Goal: Task Accomplishment & Management: Use online tool/utility

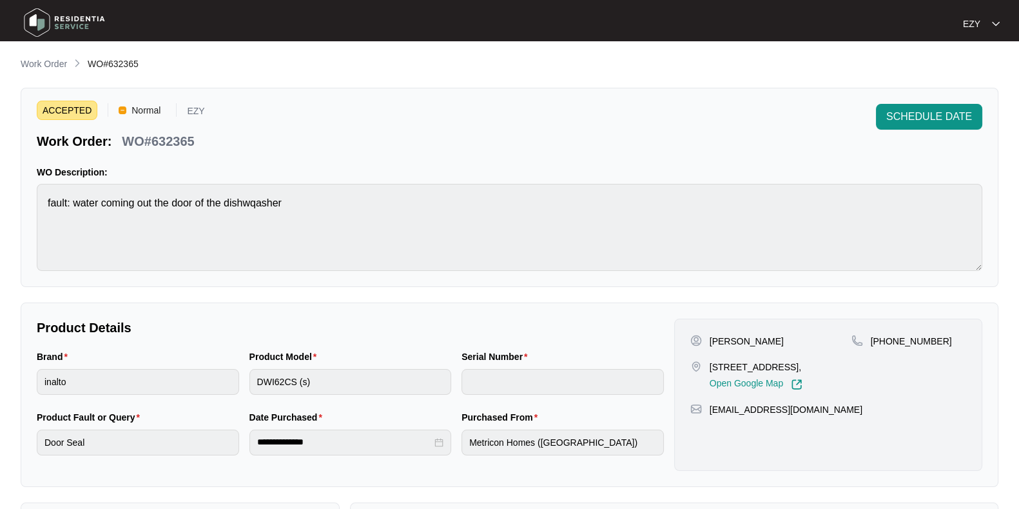
click at [918, 102] on div "ACCEPTED Normal EZY Work Order: WO#632365 SCHEDULE DATE WO Description: fault: …" at bounding box center [510, 187] width 978 height 199
click at [903, 115] on span "SCHEDULE DATE" at bounding box center [929, 116] width 86 height 15
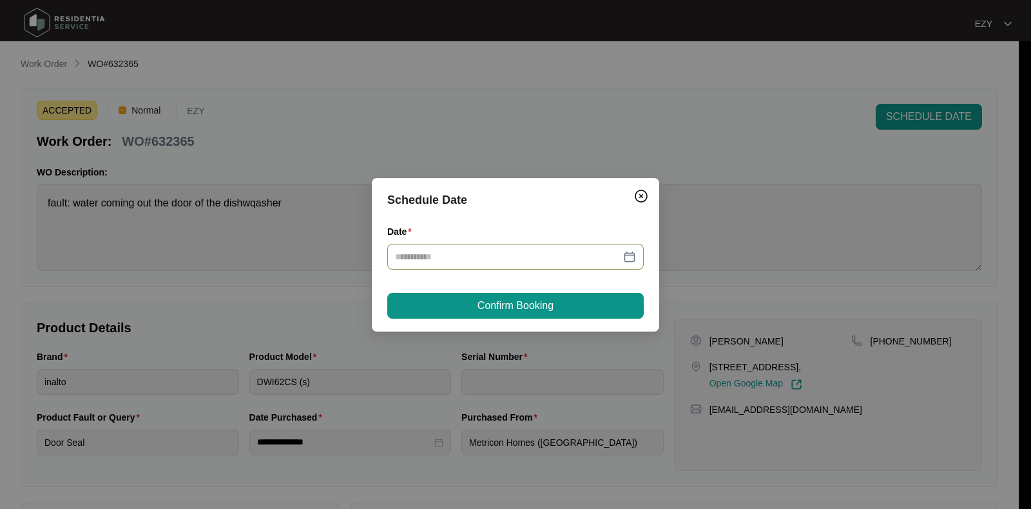
click at [507, 259] on input "Date" at bounding box center [508, 256] width 226 height 14
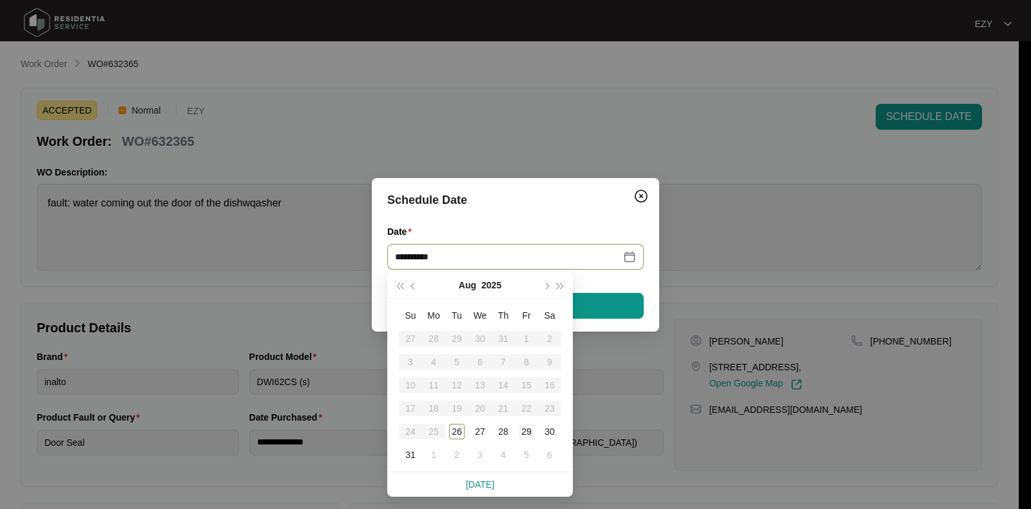
type input "**********"
click at [532, 430] on div "29" at bounding box center [526, 431] width 15 height 15
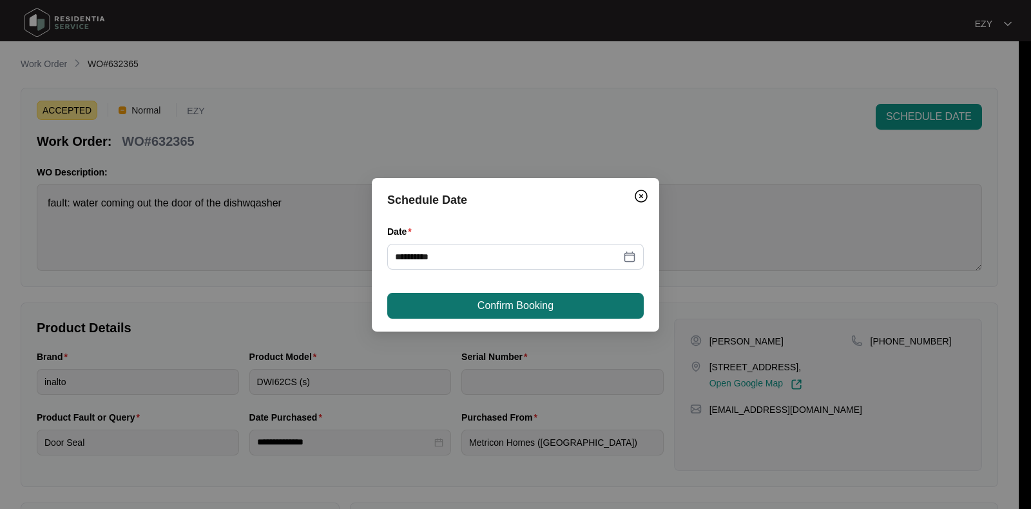
click at [535, 307] on span "Confirm Booking" at bounding box center [516, 305] width 76 height 15
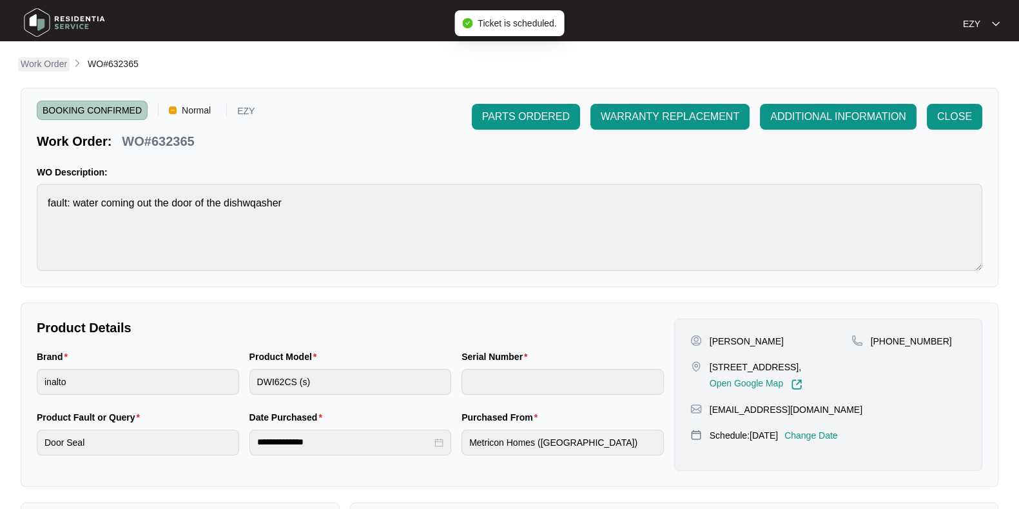
click at [55, 65] on p "Work Order" at bounding box center [44, 63] width 46 height 13
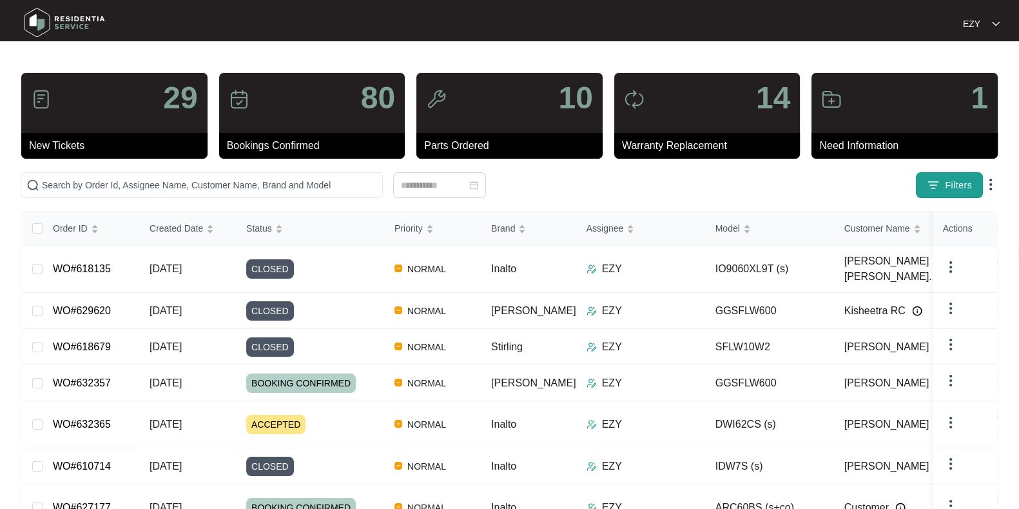
click at [945, 190] on span "Filters" at bounding box center [958, 186] width 27 height 14
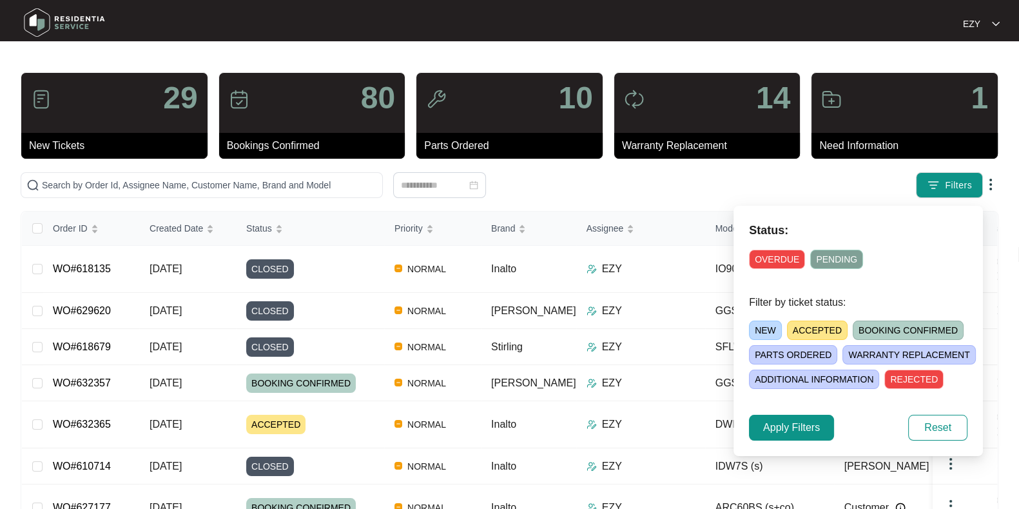
click at [761, 330] on span "NEW" at bounding box center [765, 329] width 33 height 19
click at [782, 424] on span "Apply Filters" at bounding box center [791, 427] width 57 height 15
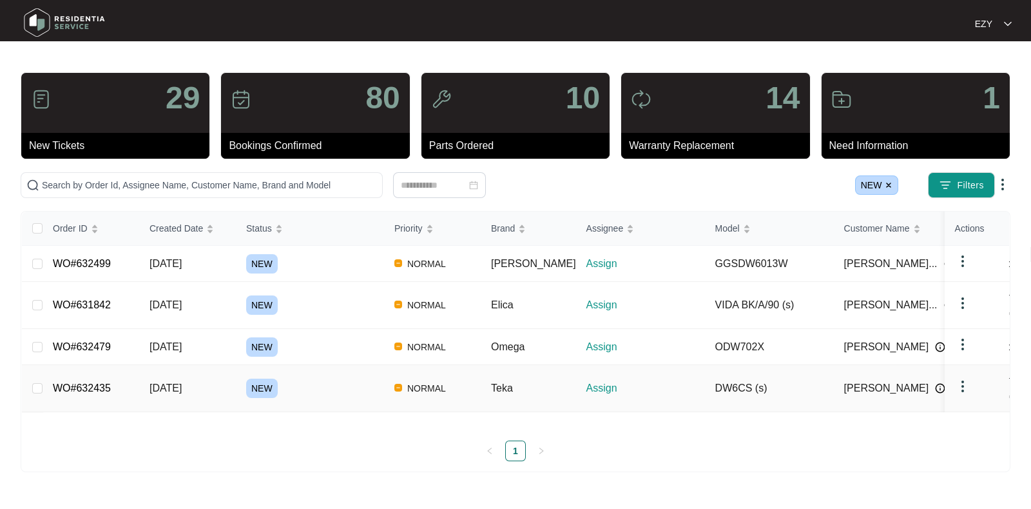
click at [311, 378] on div "NEW" at bounding box center [315, 387] width 138 height 19
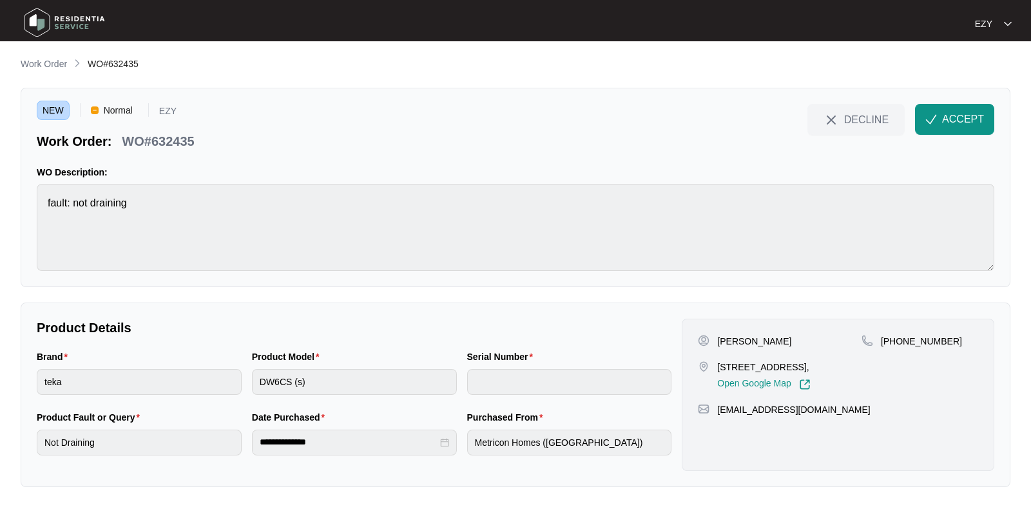
click at [159, 149] on p "WO#632435" at bounding box center [158, 141] width 72 height 18
copy div "WO#632435 DECLINE ACCEPT"
click at [716, 360] on div "[STREET_ADDRESS], Open Google Map" at bounding box center [780, 375] width 164 height 30
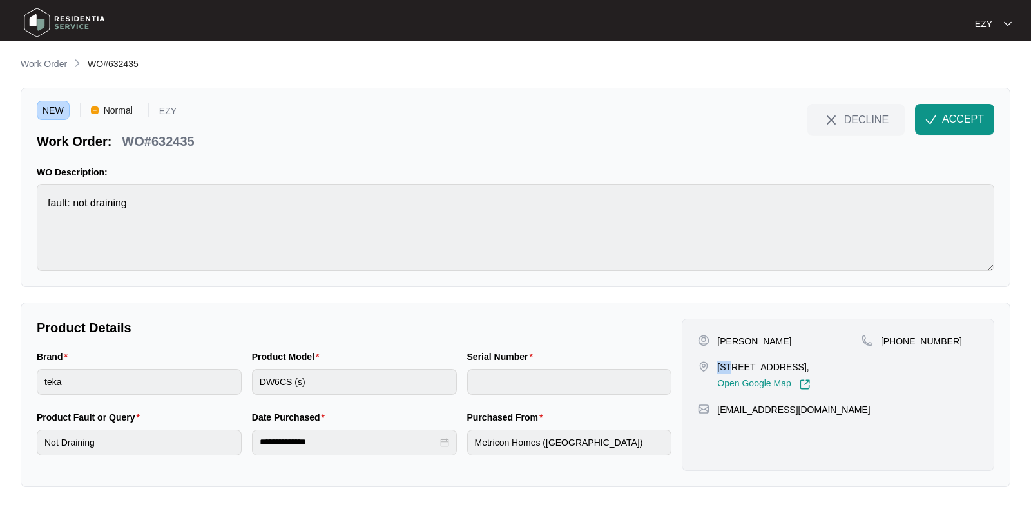
click at [716, 360] on div "[STREET_ADDRESS], Open Google Map" at bounding box center [780, 375] width 164 height 30
copy p "[STREET_ADDRESS],"
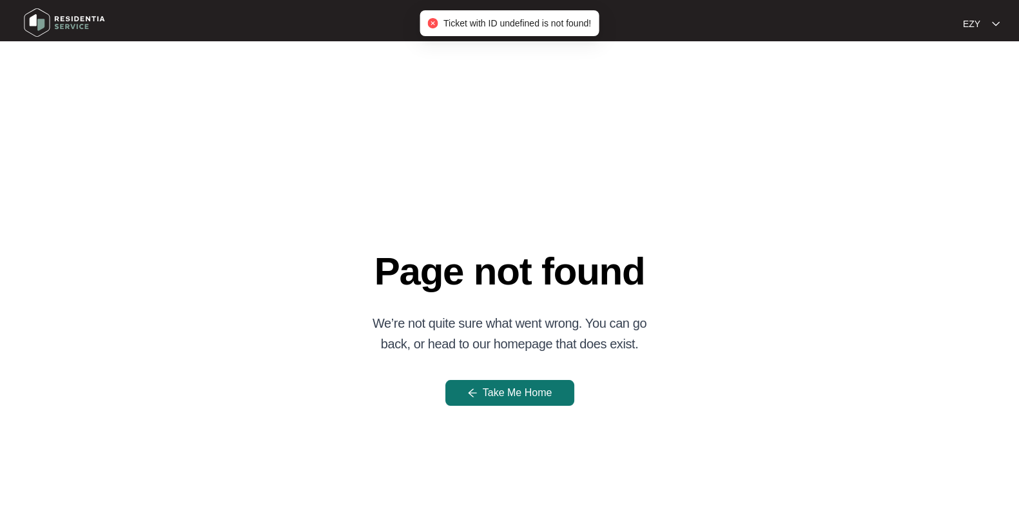
click at [480, 395] on button "Take Me Home" at bounding box center [509, 393] width 129 height 26
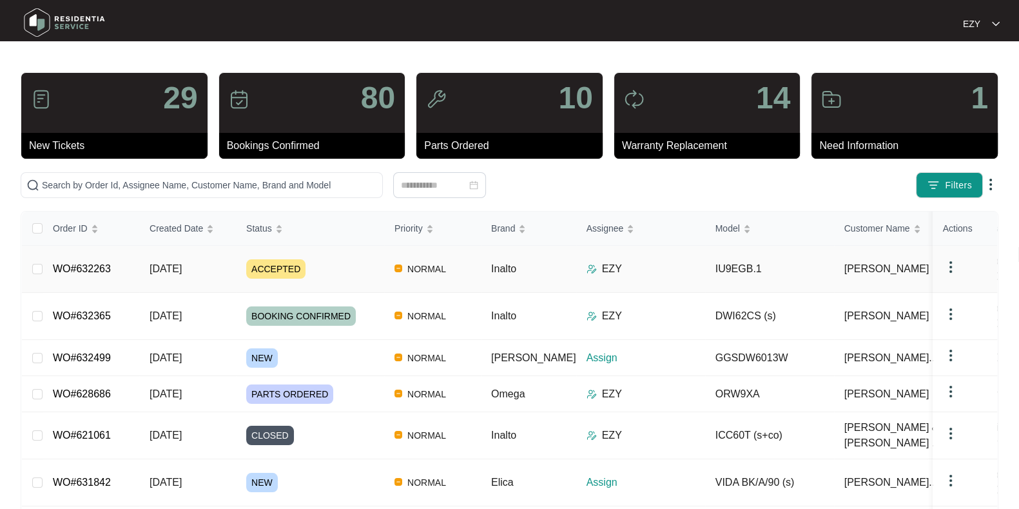
click at [346, 261] on div "ACCEPTED" at bounding box center [315, 268] width 138 height 19
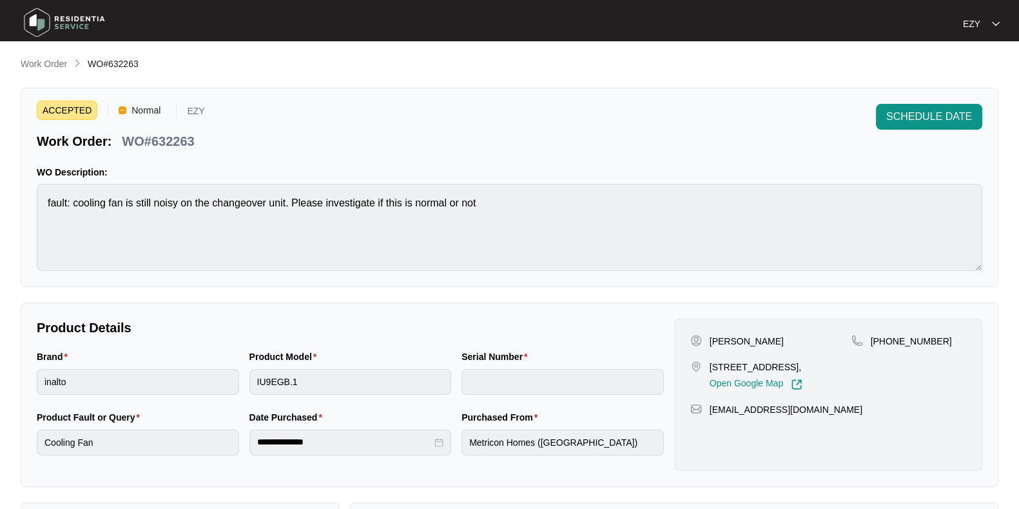
click at [48, 55] on main "**********" at bounding box center [509, 427] width 1019 height 855
click at [52, 60] on p "Work Order" at bounding box center [44, 63] width 46 height 13
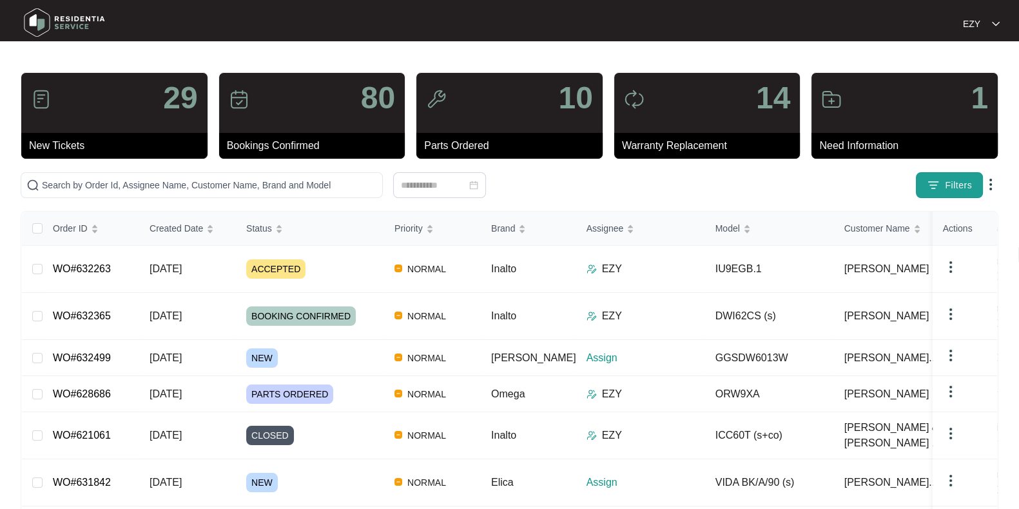
click at [964, 179] on span "Filters" at bounding box center [958, 186] width 27 height 14
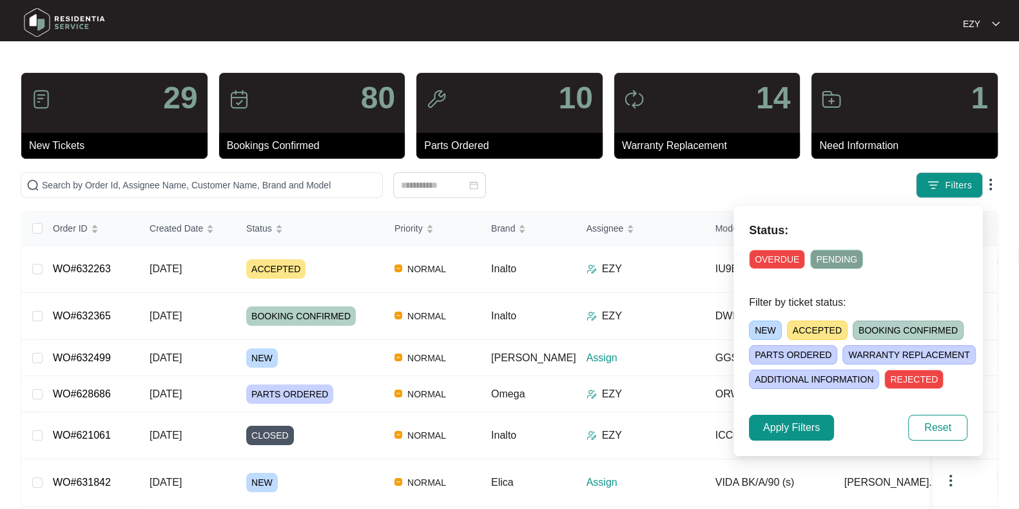
click at [810, 331] on span "ACCEPTED" at bounding box center [817, 329] width 61 height 19
click at [777, 427] on span "Apply Filters" at bounding box center [791, 427] width 57 height 15
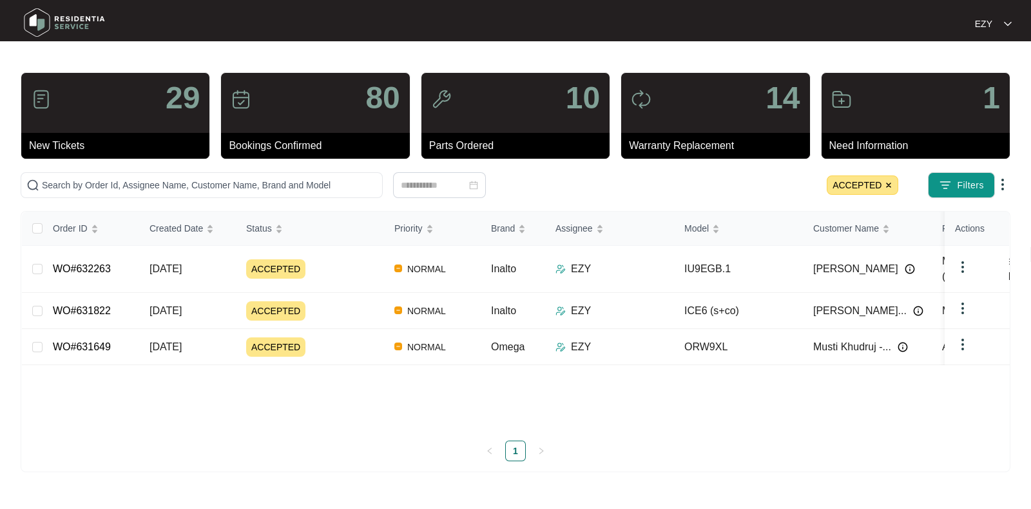
click at [893, 183] on span "ACCEPTED" at bounding box center [863, 184] width 72 height 19
click at [946, 185] on img "button" at bounding box center [945, 185] width 13 height 13
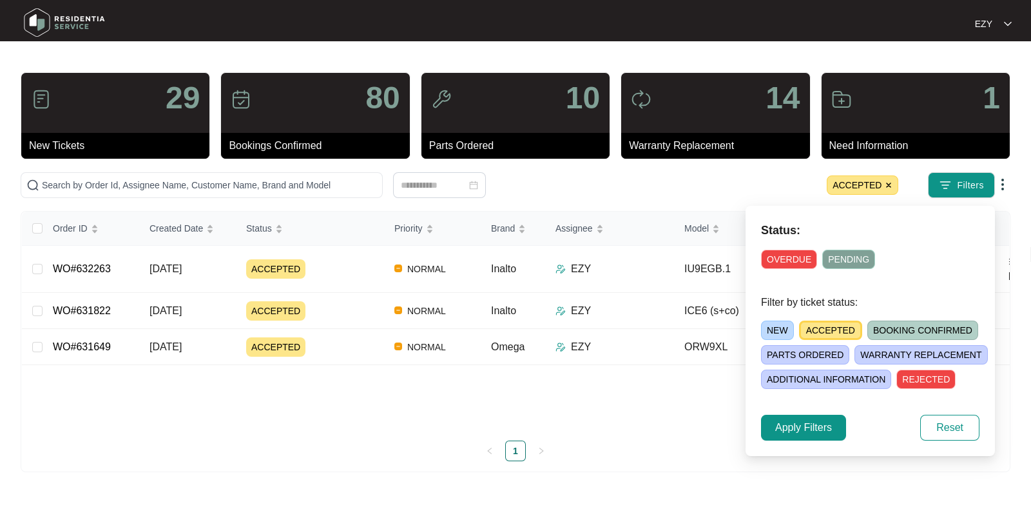
click at [788, 338] on span "NEW" at bounding box center [777, 329] width 33 height 19
click at [797, 425] on span "Apply Filters" at bounding box center [804, 427] width 57 height 15
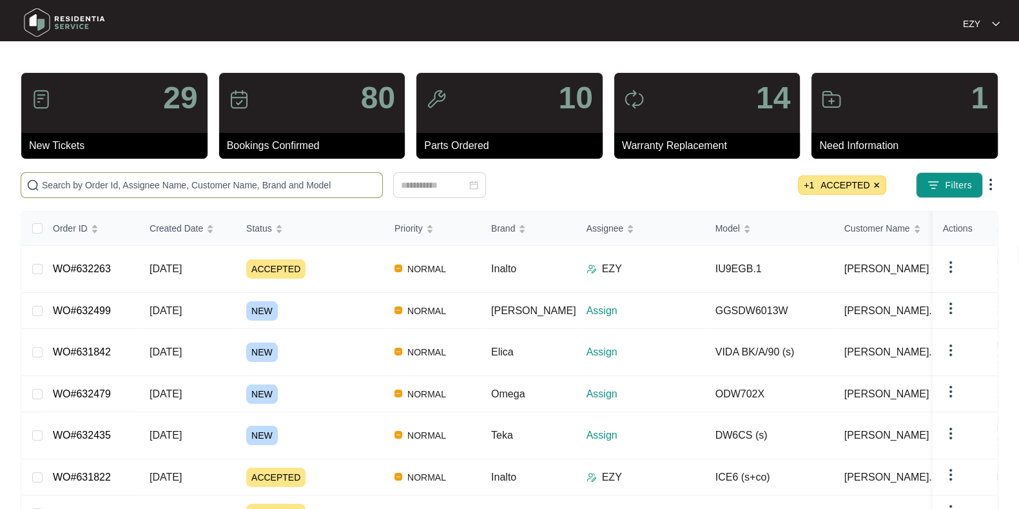
click at [178, 186] on input "text" at bounding box center [209, 185] width 335 height 14
paste input "632435"
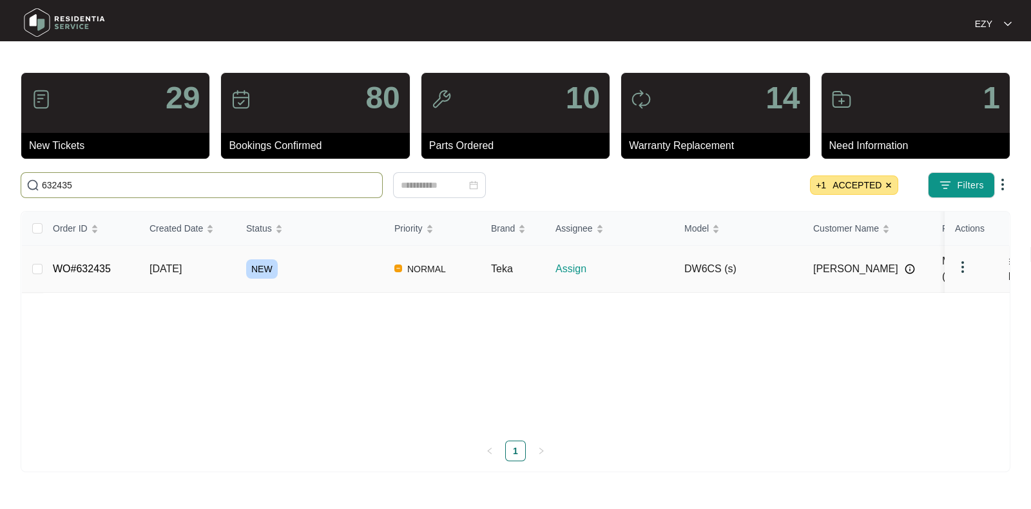
type input "632435"
click at [361, 266] on div "NEW" at bounding box center [315, 268] width 138 height 19
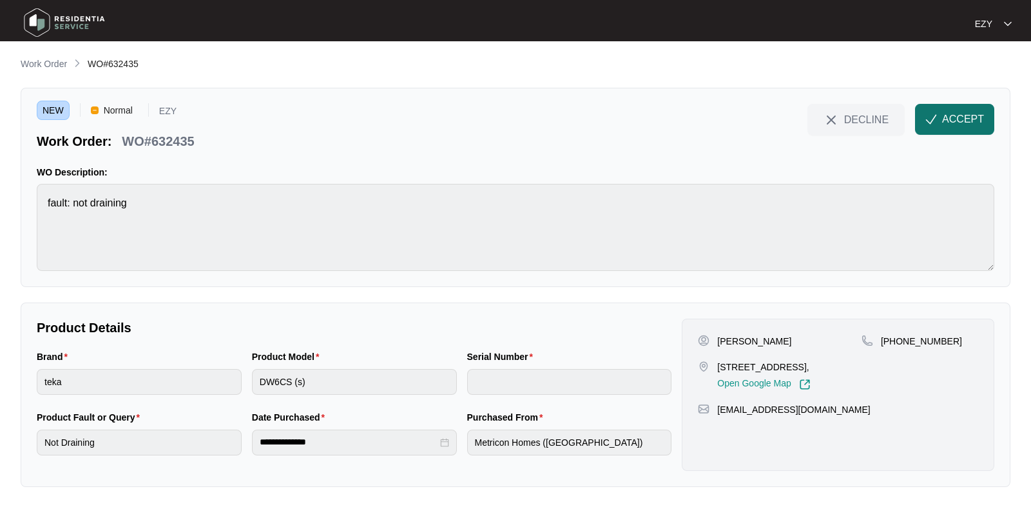
click at [984, 115] on span "ACCEPT" at bounding box center [963, 119] width 42 height 15
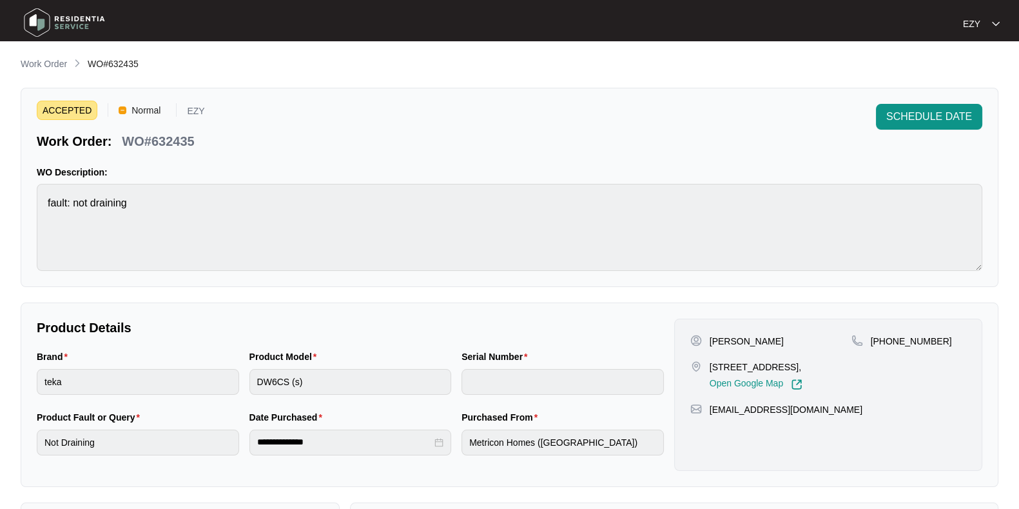
click at [723, 345] on p "[PERSON_NAME]" at bounding box center [747, 341] width 74 height 13
copy p "[PERSON_NAME]"
drag, startPoint x: 942, startPoint y: 348, endPoint x: 885, endPoint y: 337, distance: 57.8
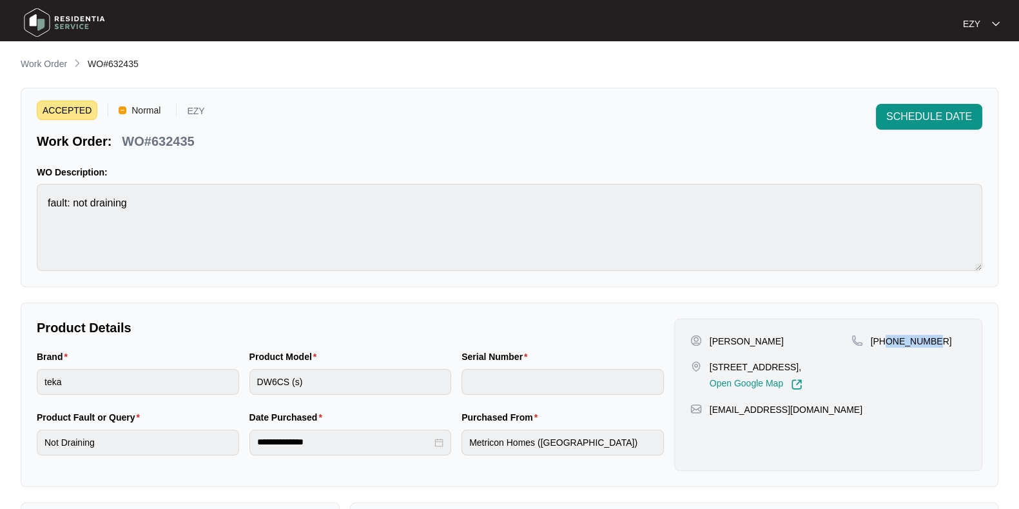
click at [885, 337] on div "[PHONE_NUMBER]" at bounding box center [909, 362] width 115 height 55
copy p "469183489"
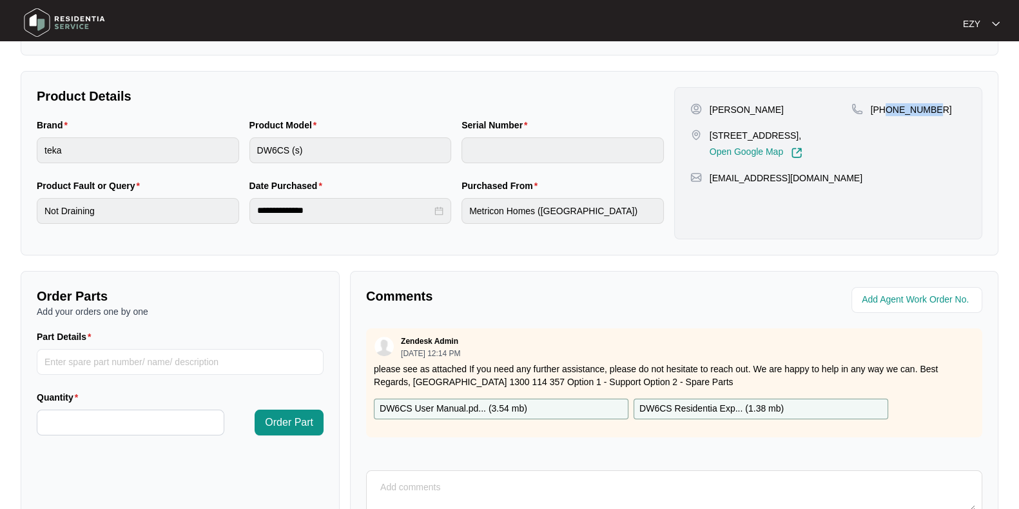
scroll to position [345, 0]
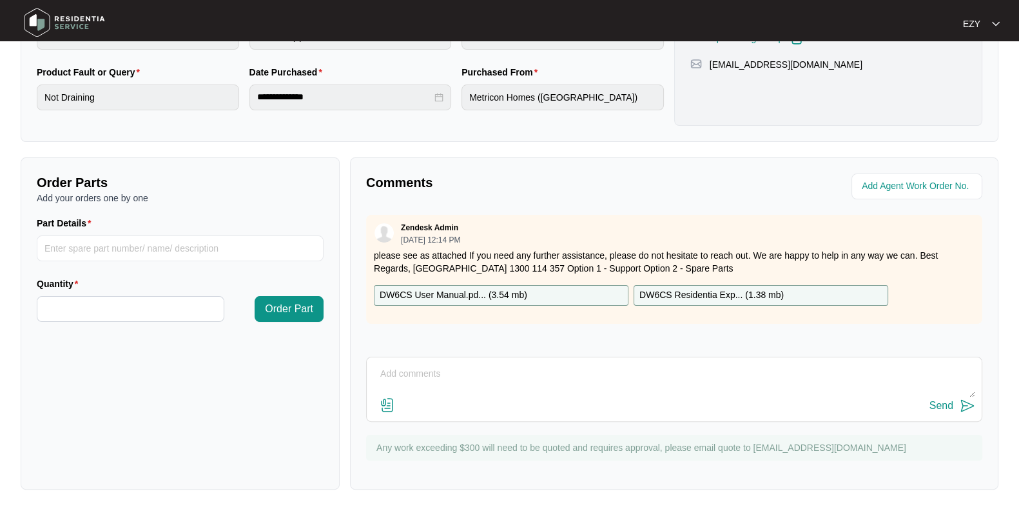
click at [495, 293] on p "DW6CS User Manual.pd... ( 3.54 mb )" at bounding box center [454, 295] width 148 height 14
click at [687, 295] on p "DW6CS Residentia Exp... ( 1.38 mb )" at bounding box center [711, 295] width 144 height 14
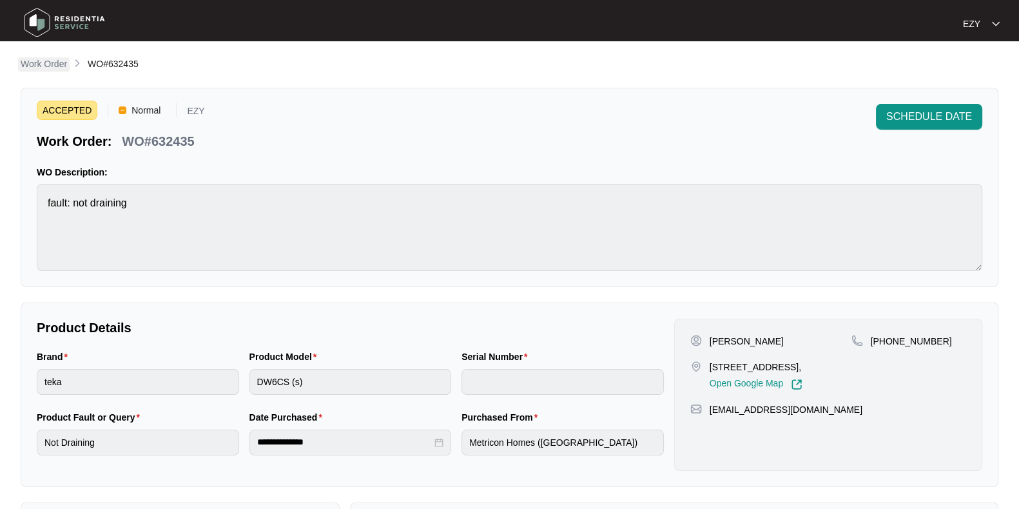
click at [59, 64] on p "Work Order" at bounding box center [44, 63] width 46 height 13
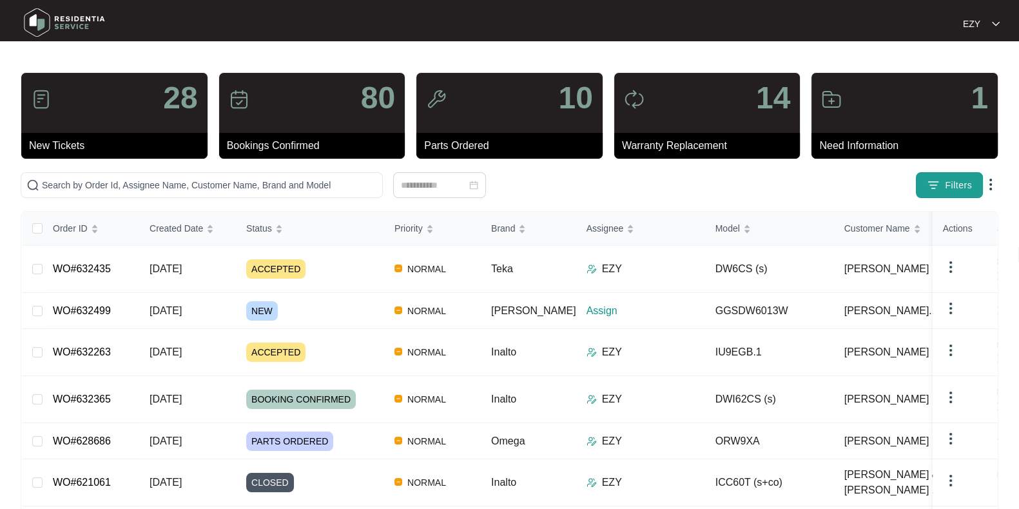
click at [944, 184] on button "Filters" at bounding box center [949, 185] width 67 height 26
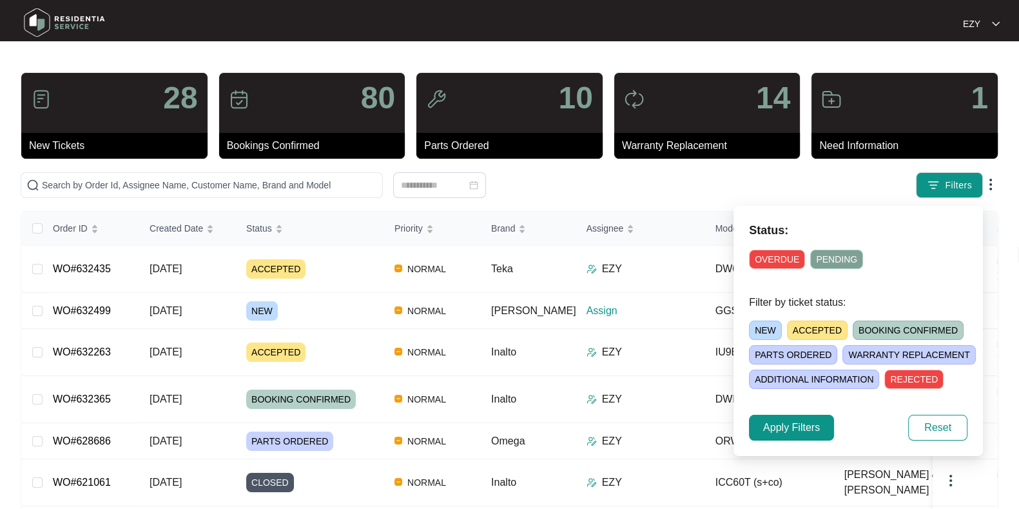
click at [763, 324] on span "NEW" at bounding box center [765, 329] width 33 height 19
click at [790, 424] on span "Apply Filters" at bounding box center [791, 427] width 57 height 15
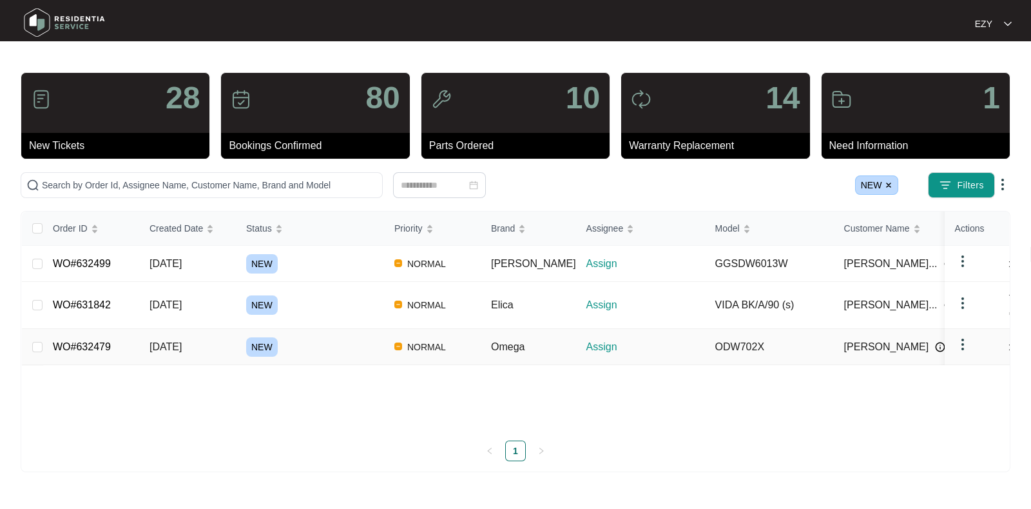
click at [310, 337] on div "NEW" at bounding box center [315, 346] width 138 height 19
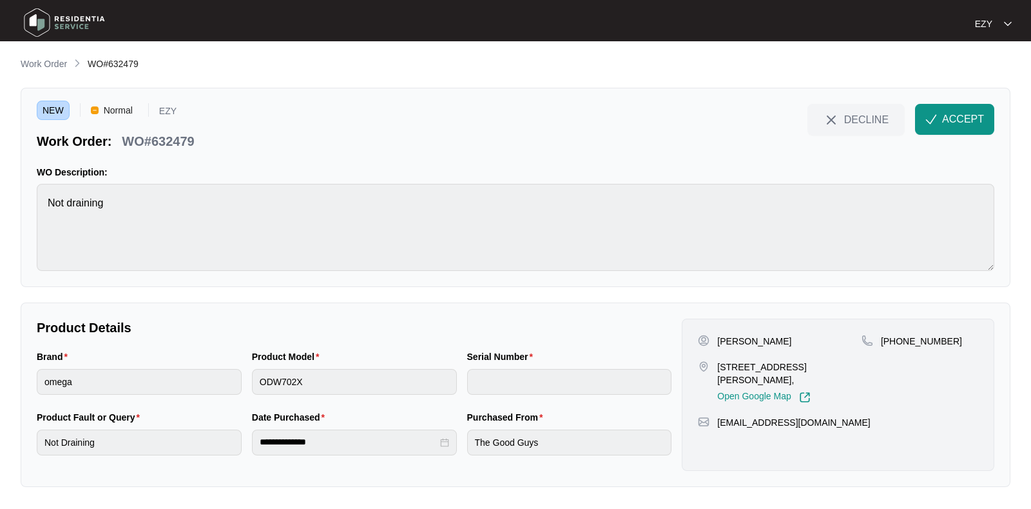
click at [310, 337] on main "**********" at bounding box center [515, 254] width 1031 height 509
click at [961, 120] on span "ACCEPT" at bounding box center [963, 119] width 42 height 15
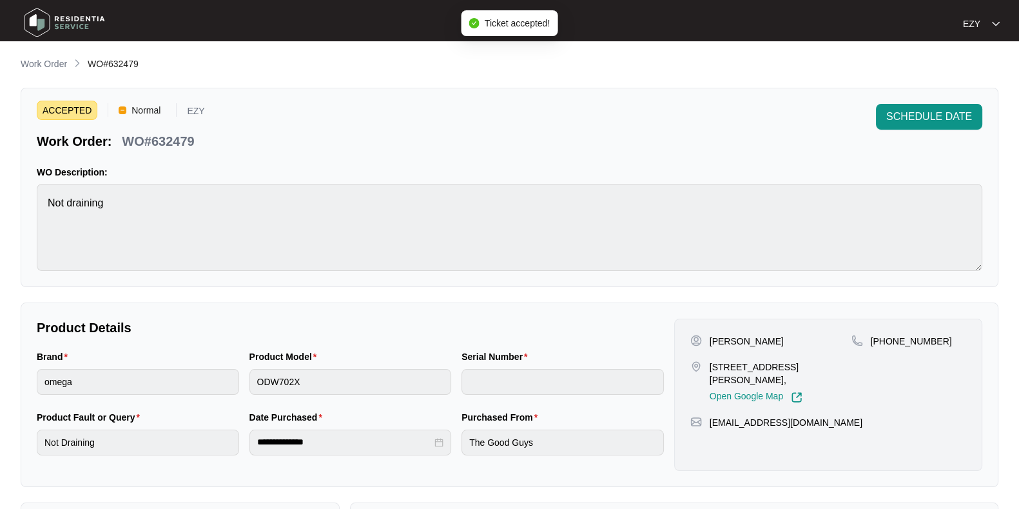
click at [166, 137] on p "WO#632479" at bounding box center [158, 141] width 72 height 18
copy div "WO#632479 SCHEDULE DATE"
click at [723, 340] on p "[PERSON_NAME]" at bounding box center [747, 341] width 74 height 13
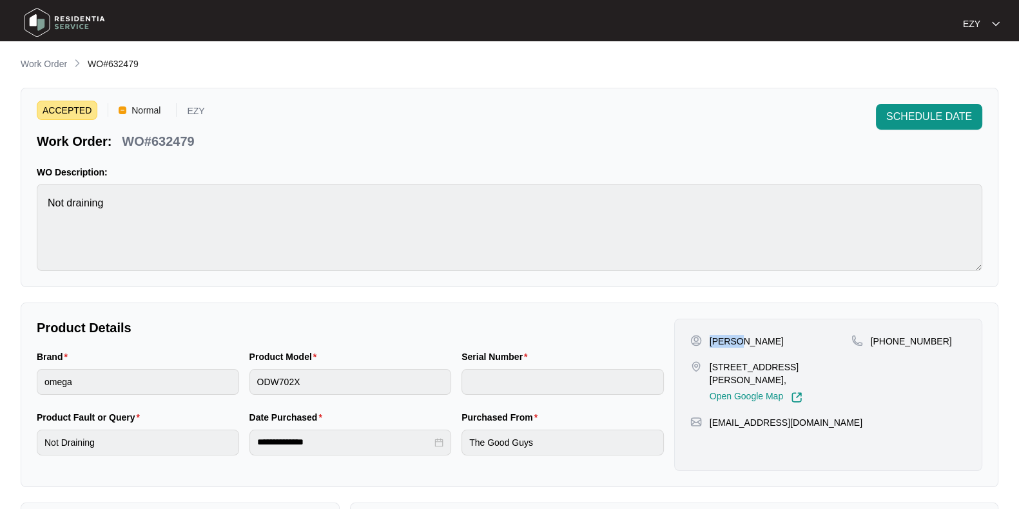
click at [723, 340] on p "[PERSON_NAME]" at bounding box center [747, 341] width 74 height 13
copy p "[PERSON_NAME]"
click at [738, 357] on div "[PERSON_NAME] [STREET_ADDRESS][PERSON_NAME][PERSON_NAME], Open Google Map" at bounding box center [770, 369] width 161 height 68
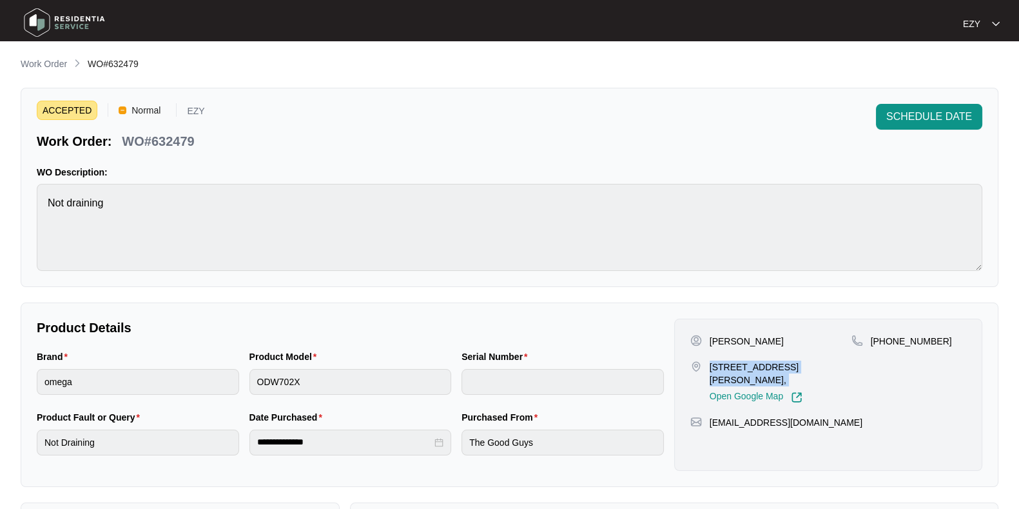
click at [738, 357] on div "[PERSON_NAME] [STREET_ADDRESS][PERSON_NAME][PERSON_NAME], Open Google Map" at bounding box center [770, 369] width 161 height 68
copy p "[STREET_ADDRESS][PERSON_NAME],"
drag, startPoint x: 977, startPoint y: 349, endPoint x: 885, endPoint y: 346, distance: 91.6
click at [885, 346] on div "[PERSON_NAME] [STREET_ADDRESS][PERSON_NAME][PERSON_NAME], Open Google Map [PHON…" at bounding box center [828, 394] width 308 height 152
copy p "411404979"
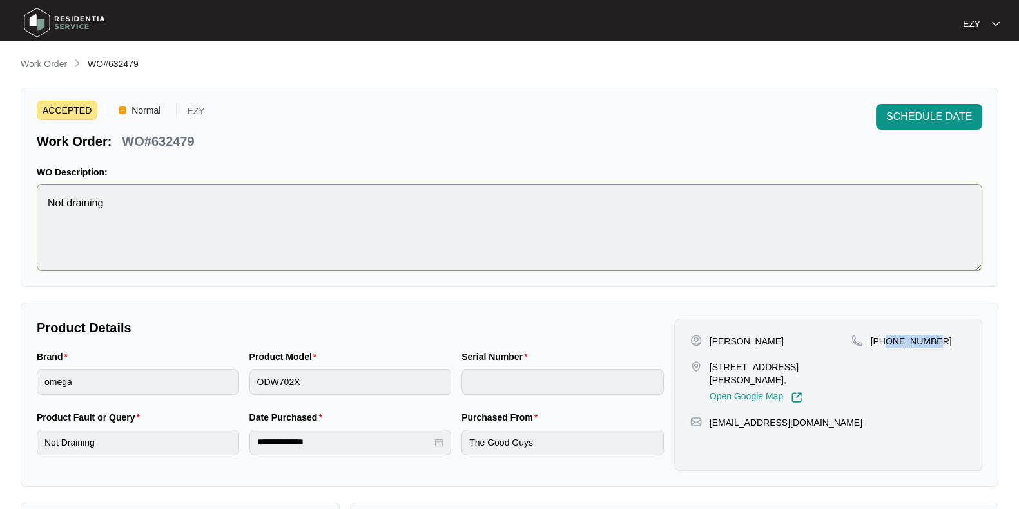
scroll to position [345, 0]
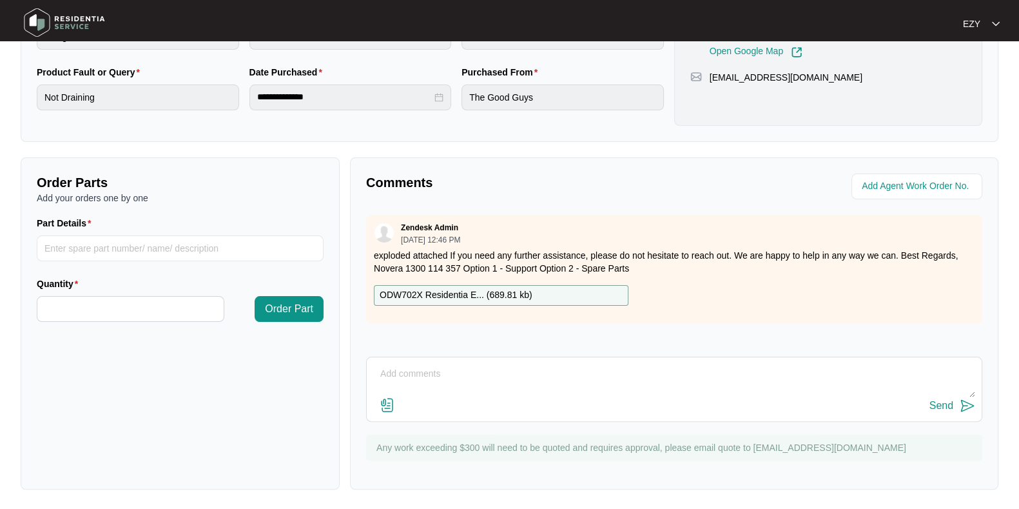
click at [603, 289] on div "ODW702X Residentia E... ( 689.81 kb )" at bounding box center [501, 295] width 255 height 21
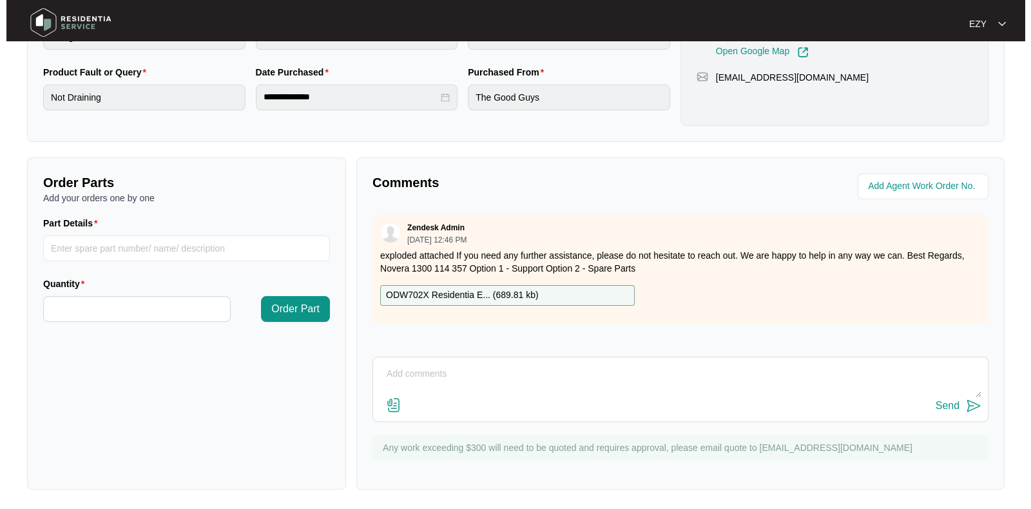
scroll to position [0, 0]
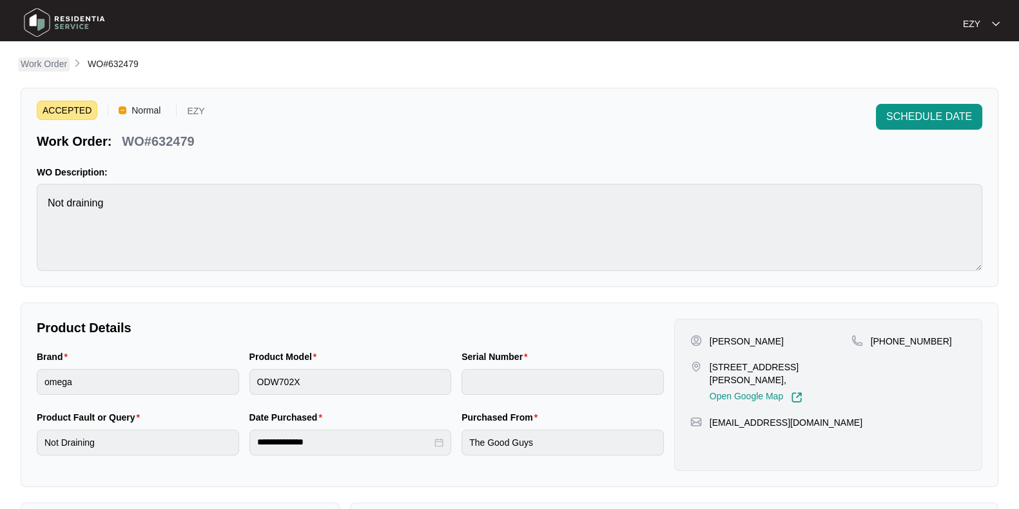
click at [50, 70] on p "Work Order" at bounding box center [44, 63] width 46 height 13
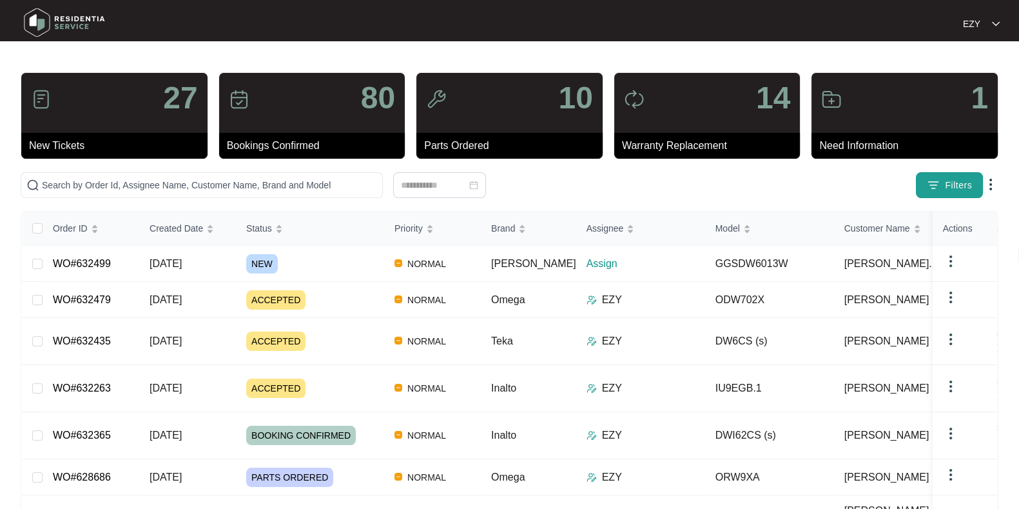
click at [948, 177] on button "Filters" at bounding box center [949, 185] width 67 height 26
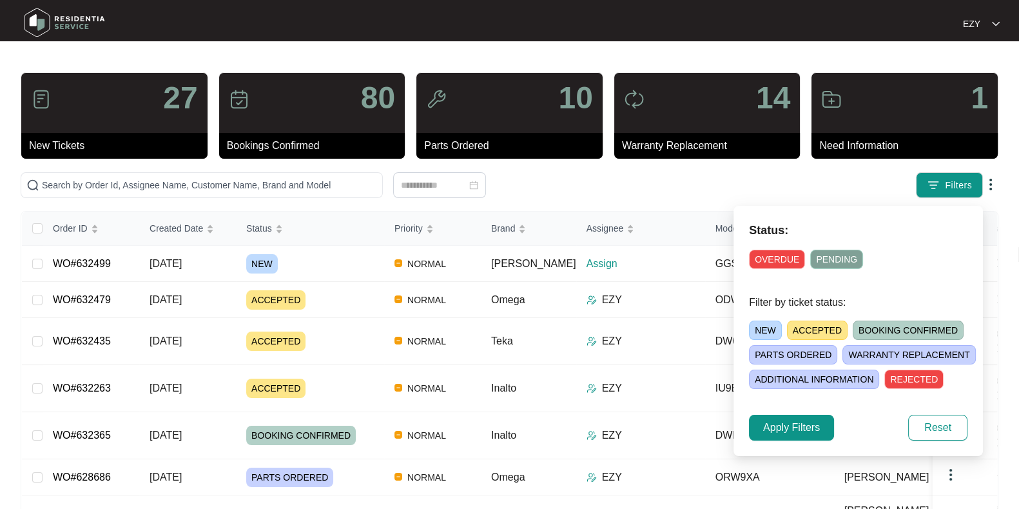
click at [767, 328] on span "NEW" at bounding box center [765, 329] width 33 height 19
click at [777, 438] on button "Apply Filters" at bounding box center [791, 428] width 85 height 26
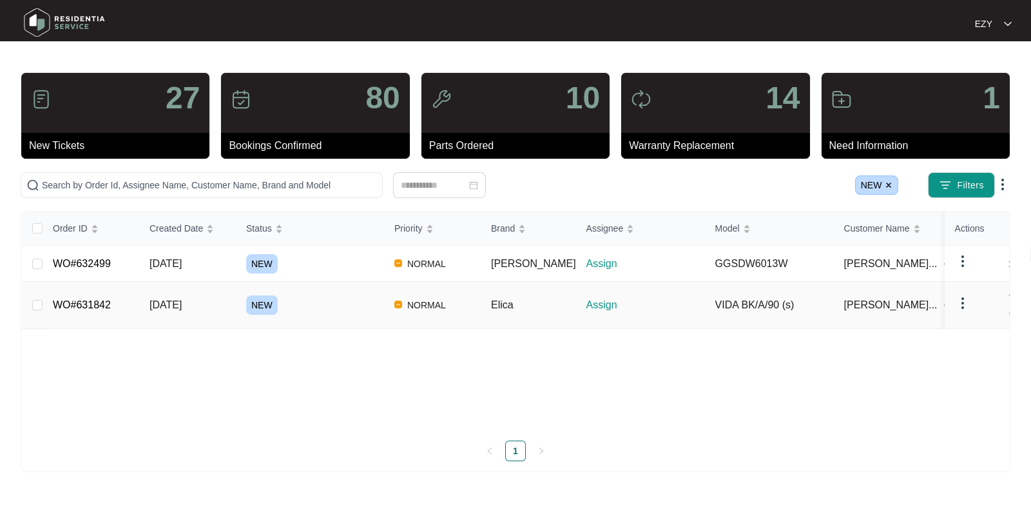
click at [360, 295] on div "NEW" at bounding box center [315, 304] width 138 height 19
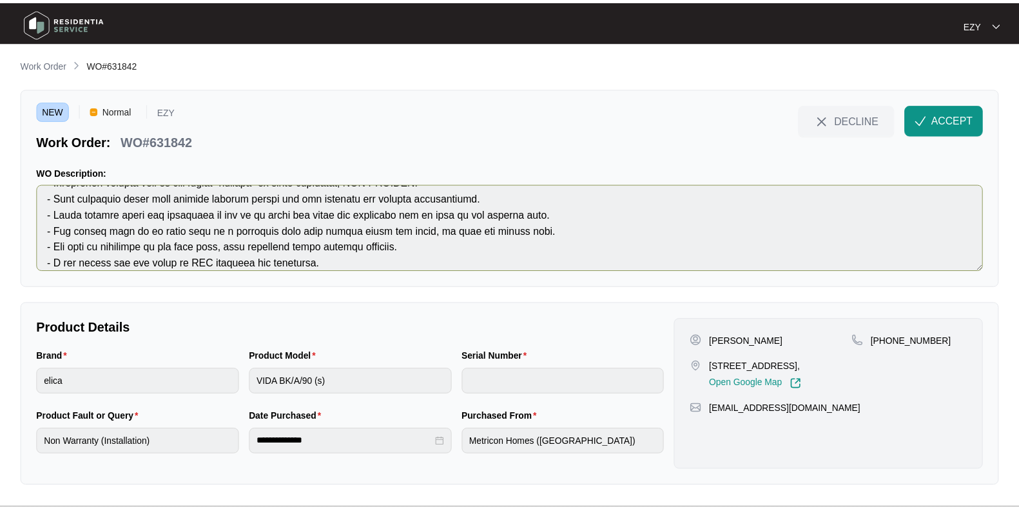
scroll to position [307, 0]
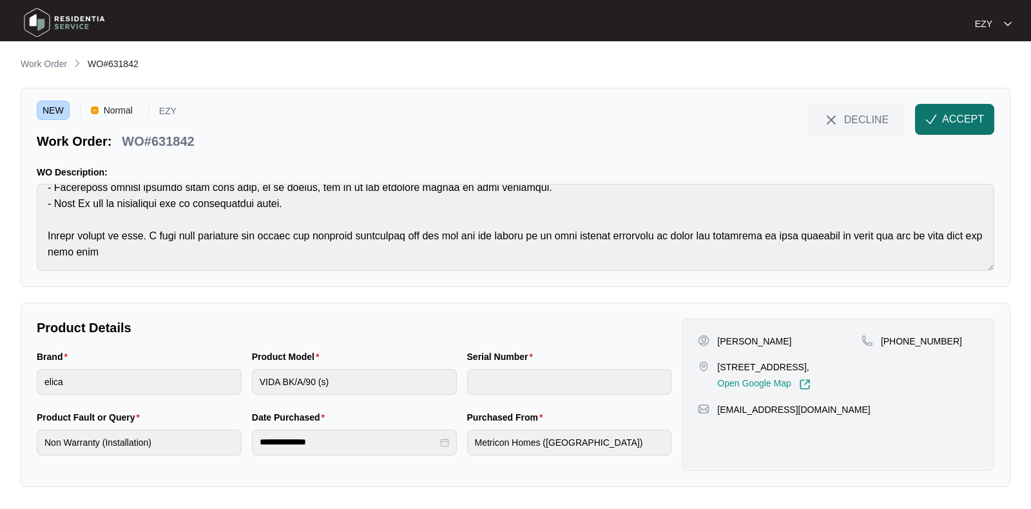
click at [964, 123] on span "ACCEPT" at bounding box center [963, 119] width 42 height 15
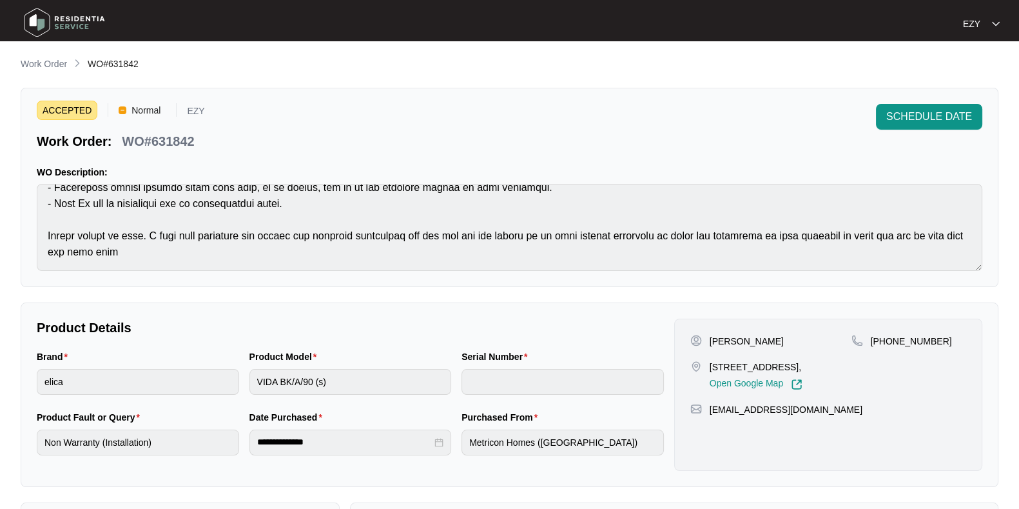
click at [154, 137] on p "WO#631842" at bounding box center [158, 141] width 72 height 18
copy div "WO#631842 SCHEDULE DATE"
click at [739, 371] on p "[STREET_ADDRESS]," at bounding box center [756, 366] width 93 height 13
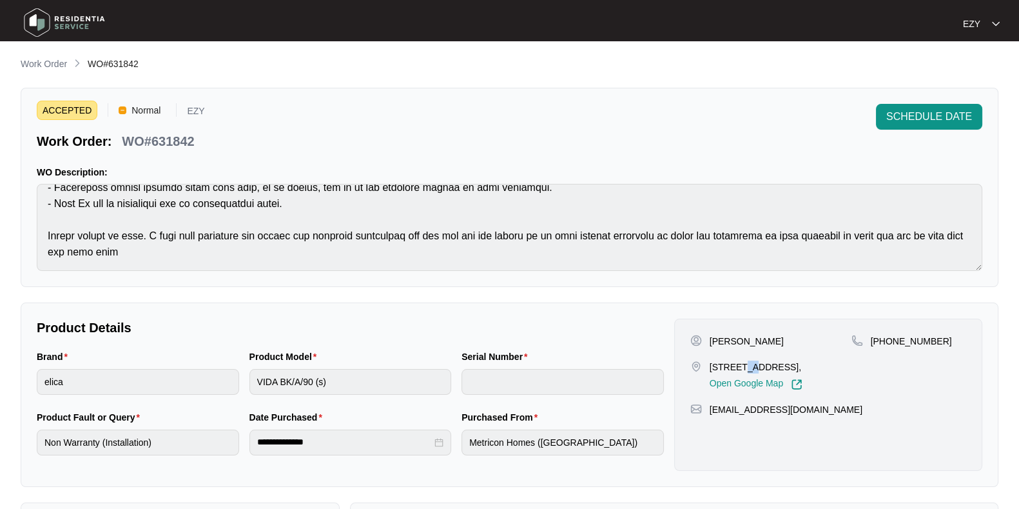
click at [739, 371] on p "[STREET_ADDRESS]," at bounding box center [756, 366] width 93 height 13
copy p "[STREET_ADDRESS],"
click at [477, 388] on div "**********" at bounding box center [510, 385] width 978 height 656
click at [728, 335] on p "[PERSON_NAME]" at bounding box center [747, 341] width 74 height 13
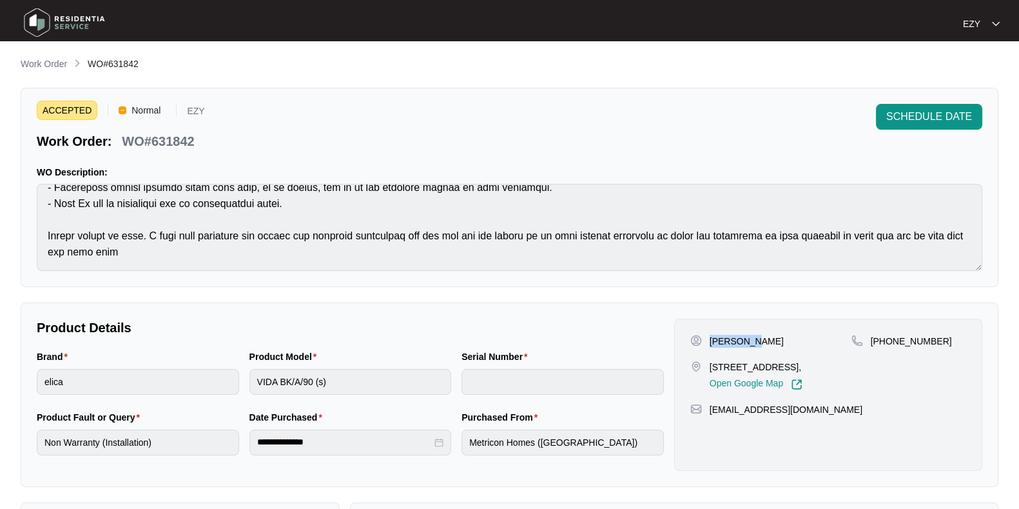
click at [728, 335] on p "[PERSON_NAME]" at bounding box center [747, 341] width 74 height 13
drag, startPoint x: 955, startPoint y: 340, endPoint x: 884, endPoint y: 346, distance: 71.8
click at [884, 346] on div "[PHONE_NUMBER]" at bounding box center [909, 341] width 115 height 13
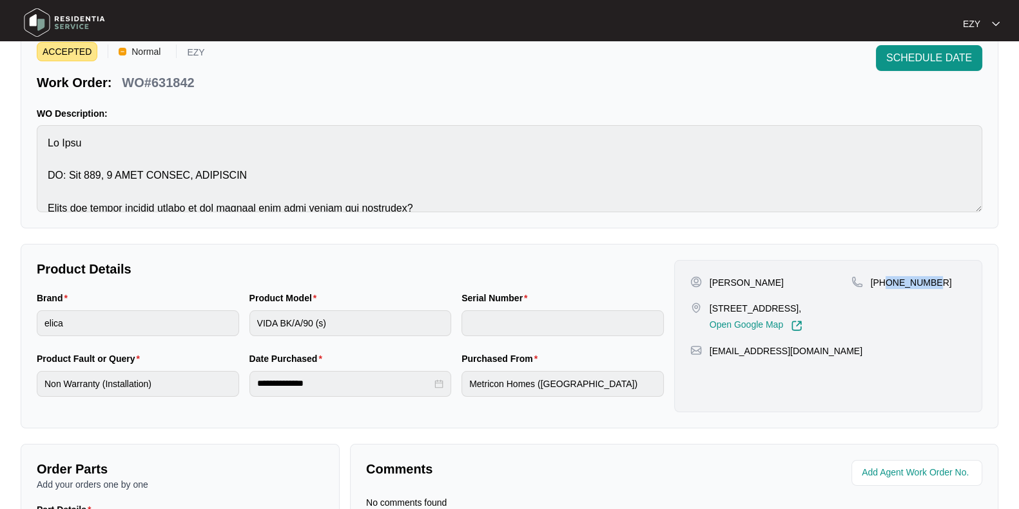
scroll to position [224, 0]
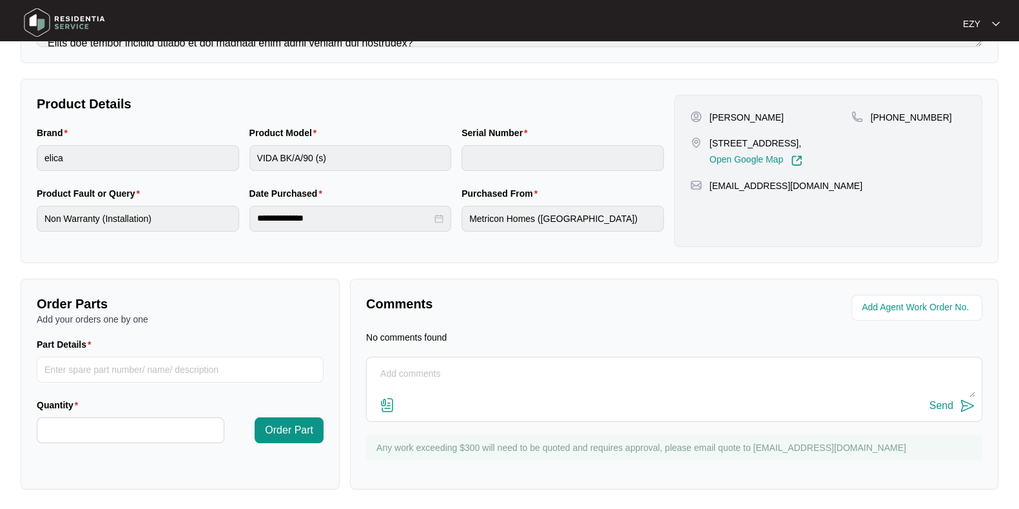
click at [484, 384] on textarea at bounding box center [674, 381] width 602 height 34
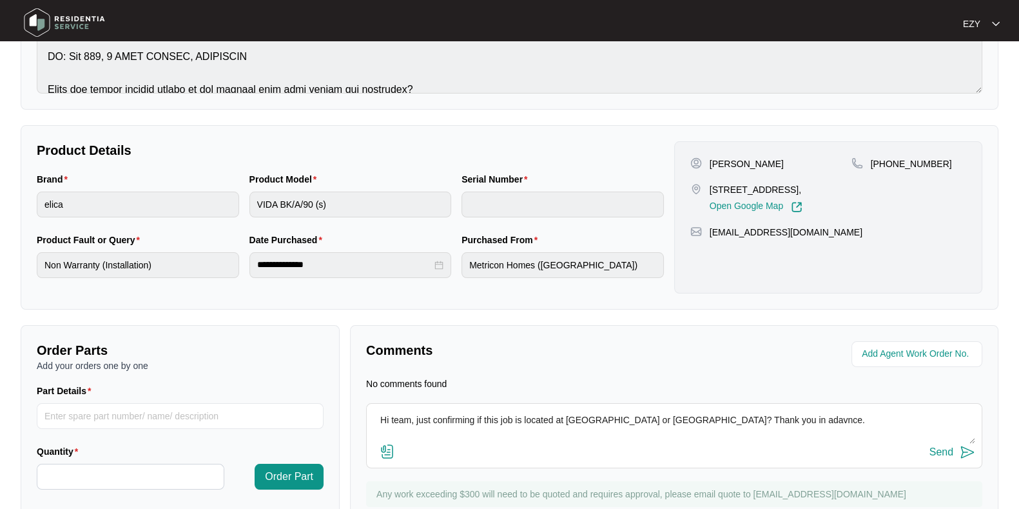
scroll to position [180, 0]
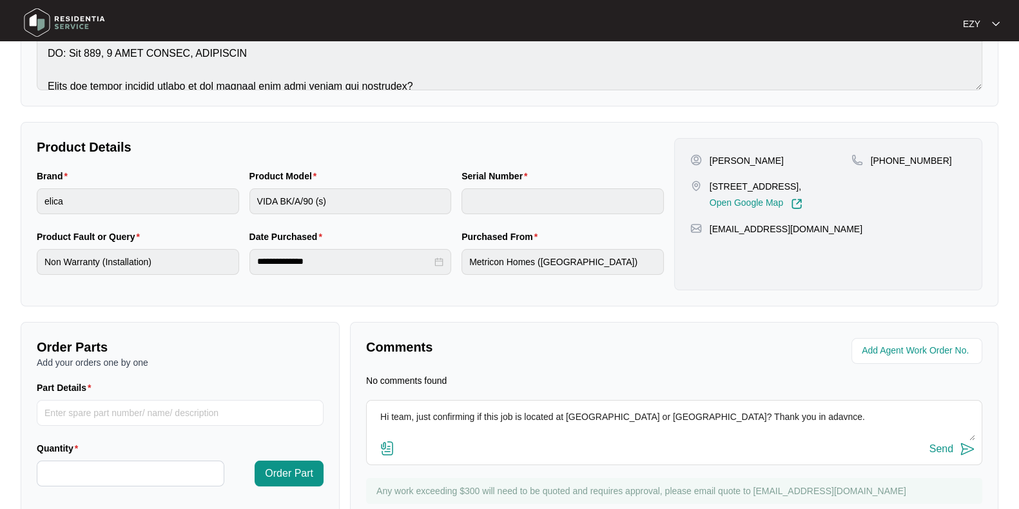
click at [735, 414] on textarea "Hi team, just confirming if this job is located at [GEOGRAPHIC_DATA] or [GEOGRA…" at bounding box center [674, 424] width 602 height 34
click at [583, 413] on textarea "Hi team, just confirming if this job is located at [GEOGRAPHIC_DATA] or [GEOGRA…" at bounding box center [674, 424] width 602 height 34
type textarea "Hi team, just confirming if this job is located at [GEOGRAPHIC_DATA] or [GEOGRA…"
drag, startPoint x: 583, startPoint y: 414, endPoint x: 704, endPoint y: 447, distance: 125.6
click at [704, 447] on div "Send" at bounding box center [674, 448] width 602 height 17
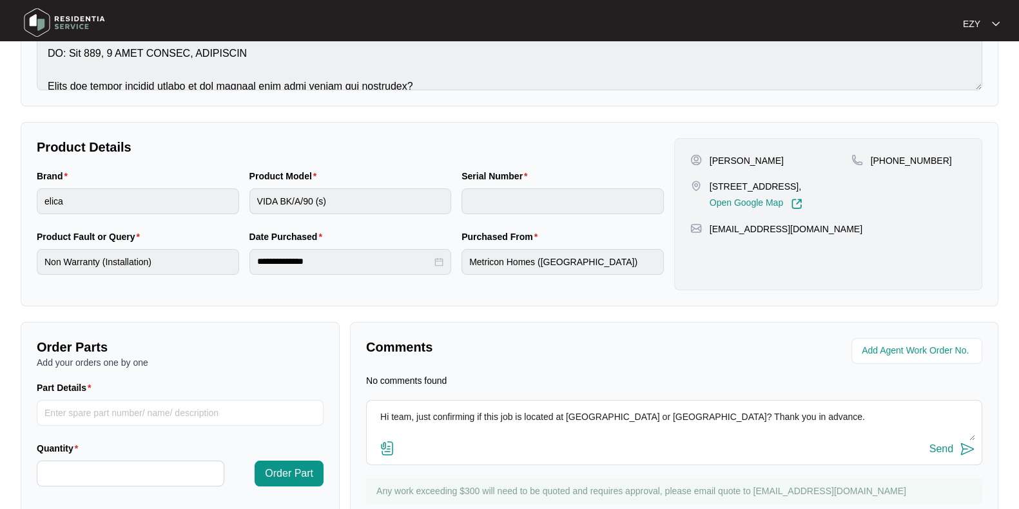
click at [937, 443] on div "Send" at bounding box center [942, 449] width 24 height 12
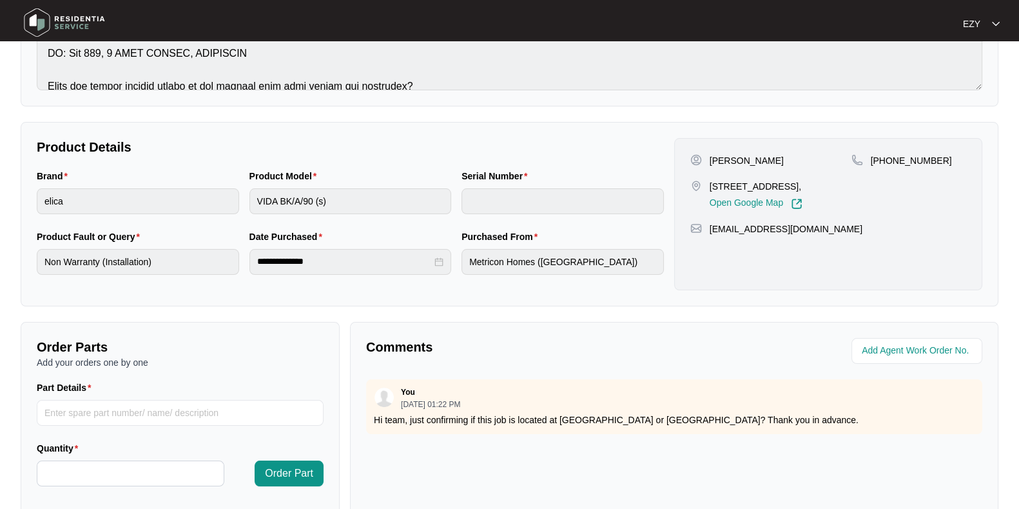
scroll to position [0, 0]
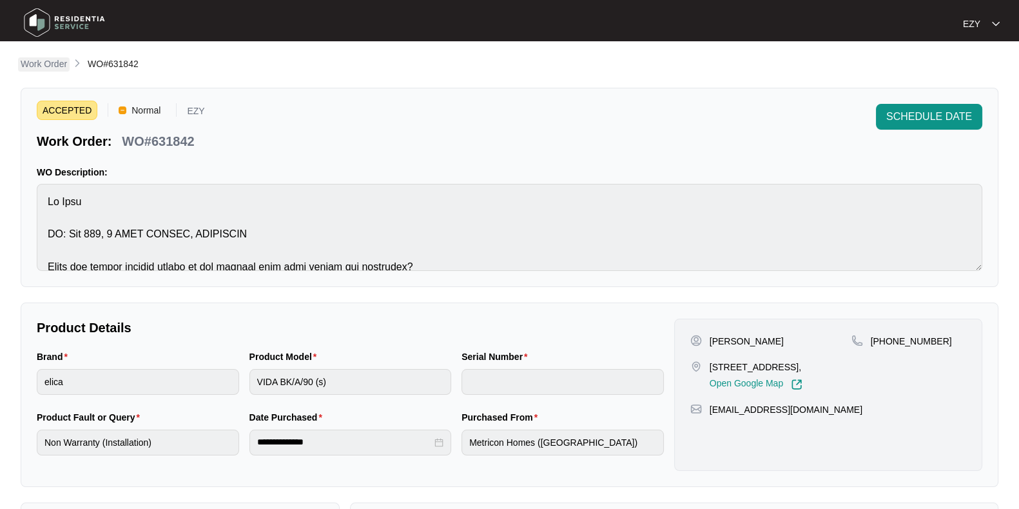
click at [32, 61] on p "Work Order" at bounding box center [44, 63] width 46 height 13
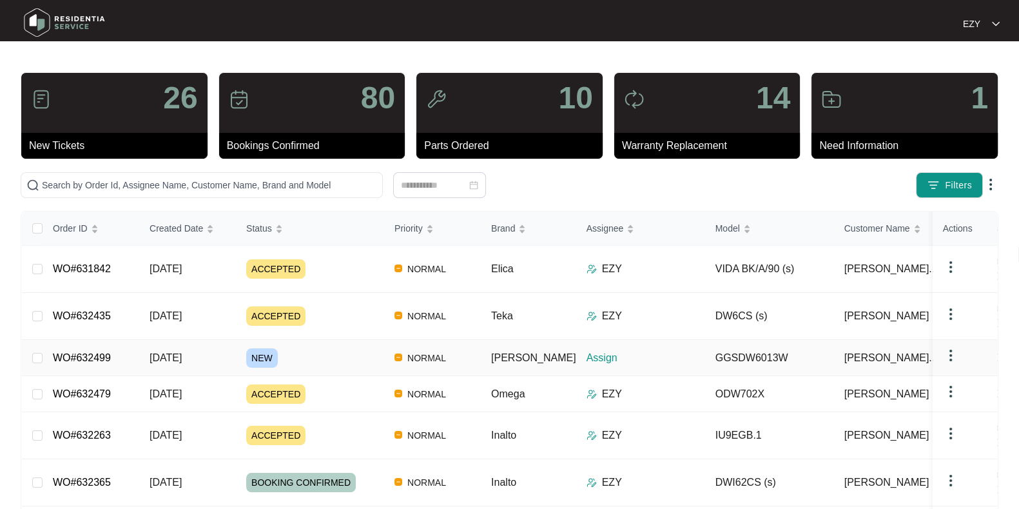
click at [319, 348] on div "NEW" at bounding box center [315, 357] width 138 height 19
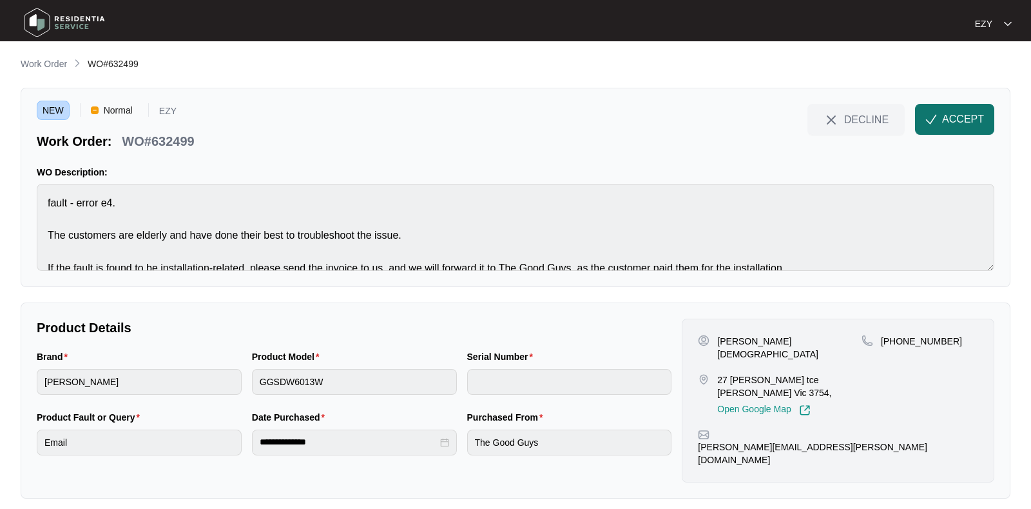
click at [933, 127] on span "button" at bounding box center [932, 121] width 12 height 11
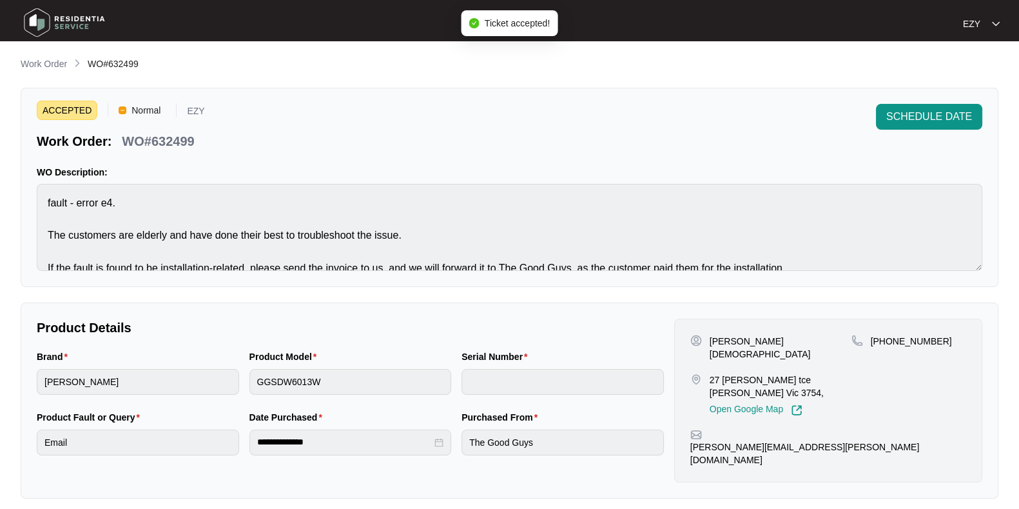
click at [157, 135] on p "WO#632499" at bounding box center [158, 141] width 72 height 18
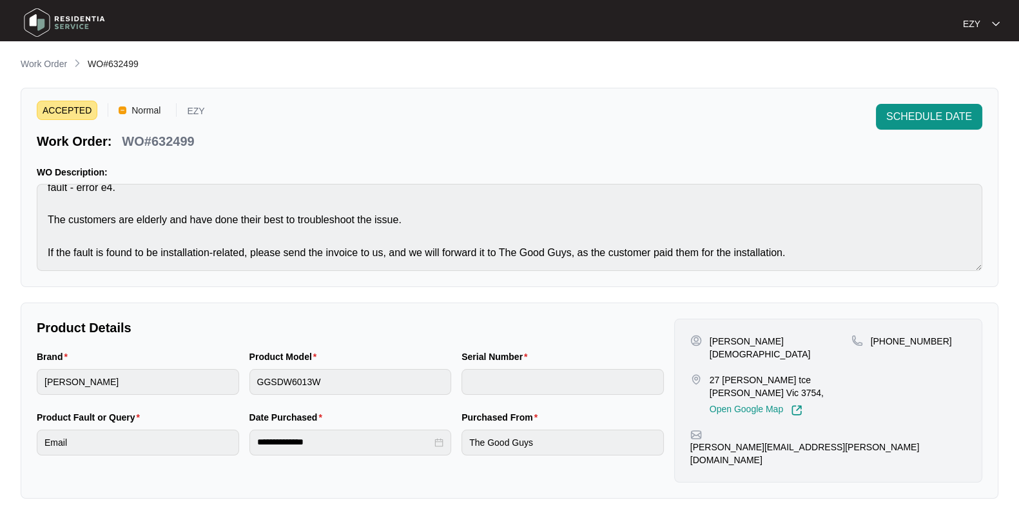
click at [860, 316] on div "**********" at bounding box center [510, 391] width 978 height 668
click at [719, 338] on p "[PERSON_NAME][DEMOGRAPHIC_DATA]" at bounding box center [781, 348] width 142 height 26
drag, startPoint x: 966, startPoint y: 345, endPoint x: 884, endPoint y: 346, distance: 82.5
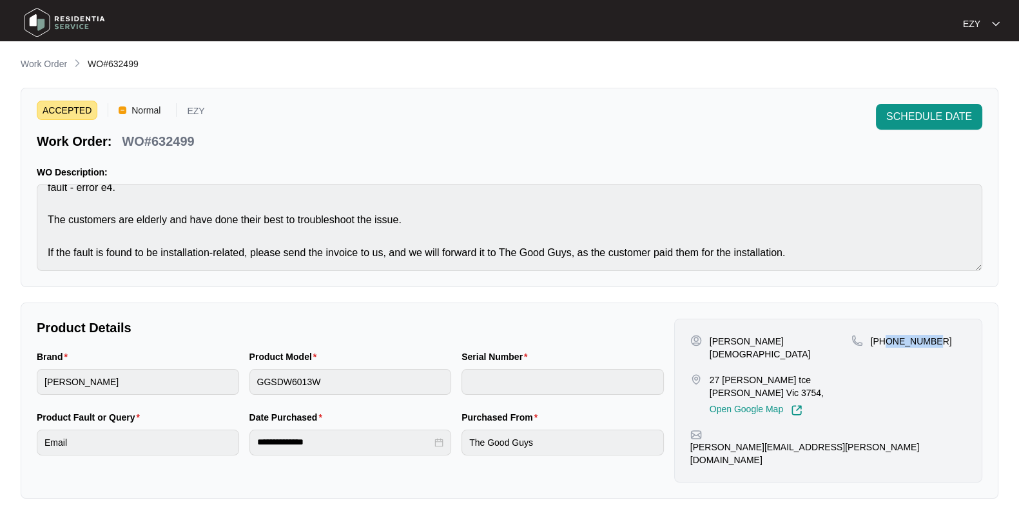
click at [884, 346] on div "[PERSON_NAME][DEMOGRAPHIC_DATA] [STREET_ADDRESS][PERSON_NAME][PERSON_NAME], Ope…" at bounding box center [828, 400] width 308 height 164
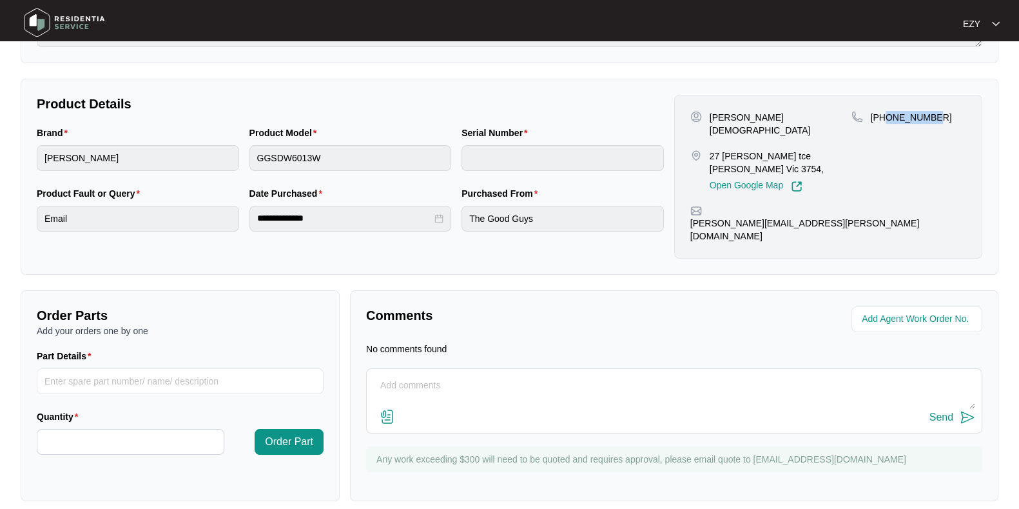
scroll to position [0, 0]
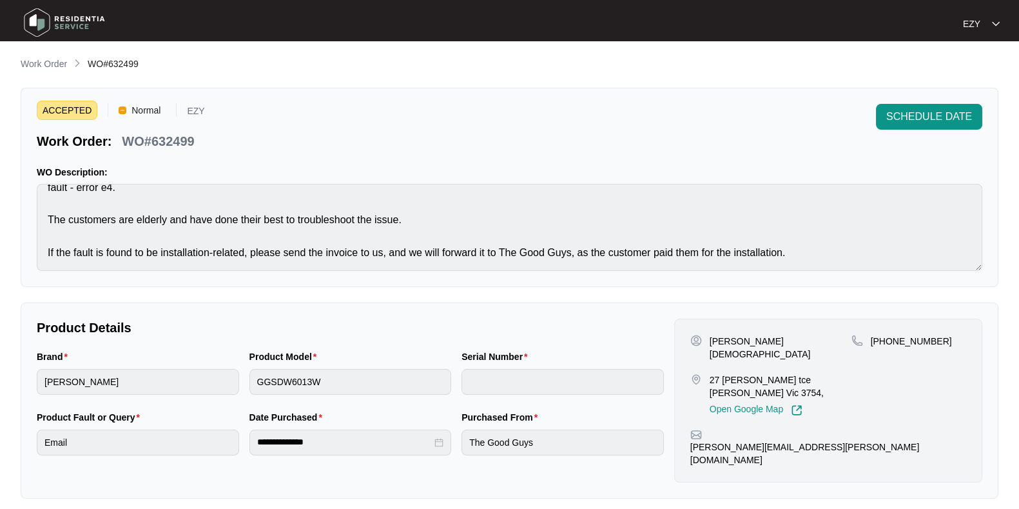
click at [722, 356] on div "[PERSON_NAME][DEMOGRAPHIC_DATA] [STREET_ADDRESS][PERSON_NAME][PERSON_NAME], Ope…" at bounding box center [770, 375] width 161 height 81
click at [48, 68] on p "Work Order" at bounding box center [44, 63] width 46 height 13
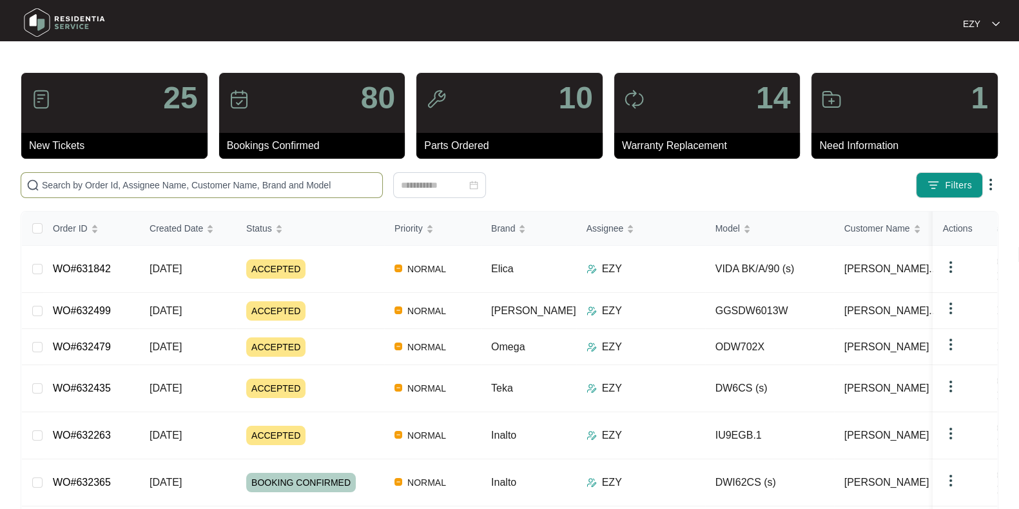
click at [137, 192] on span at bounding box center [202, 185] width 362 height 26
paste input "631842"
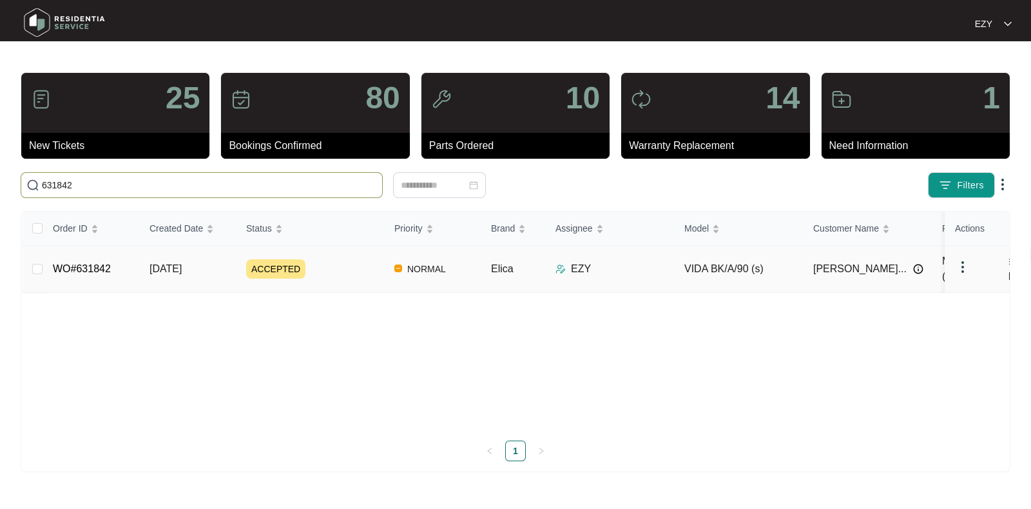
type input "631842"
click at [122, 262] on td "WO#631842" at bounding box center [91, 269] width 97 height 47
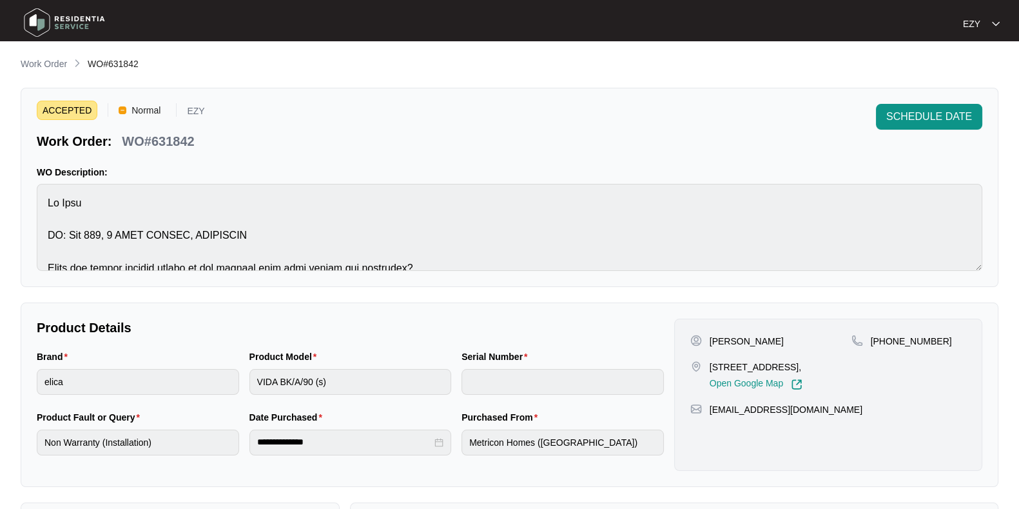
click at [908, 133] on div "SCHEDULE DATE" at bounding box center [929, 127] width 106 height 46
click at [900, 117] on span "SCHEDULE DATE" at bounding box center [929, 116] width 86 height 15
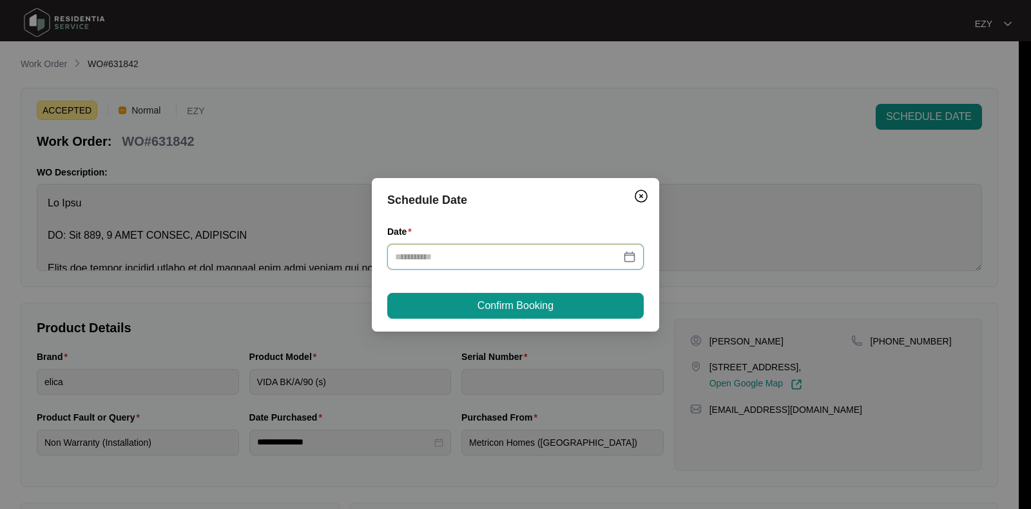
click at [538, 259] on input "Date" at bounding box center [508, 256] width 226 height 14
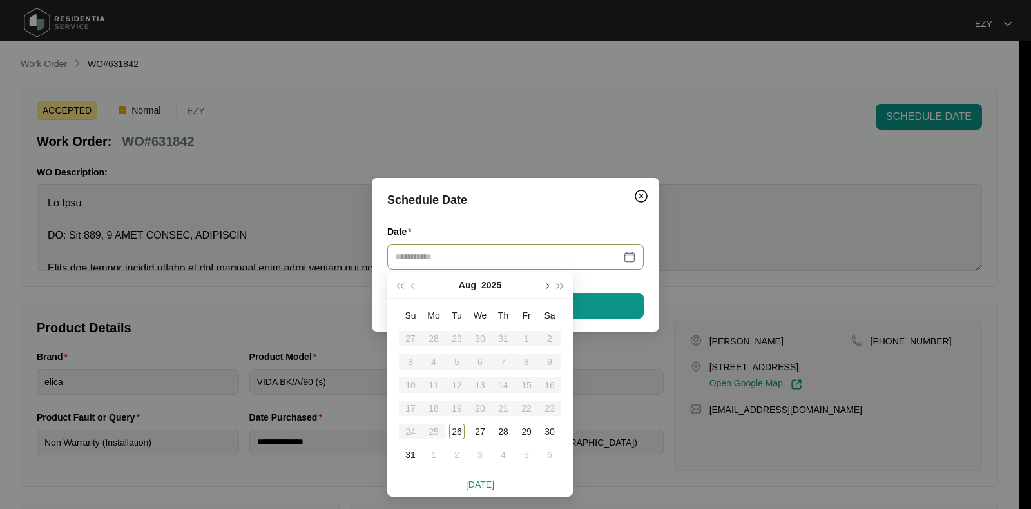
click at [547, 287] on span "button" at bounding box center [546, 285] width 6 height 6
type input "**********"
click at [458, 360] on div "9" at bounding box center [456, 361] width 15 height 15
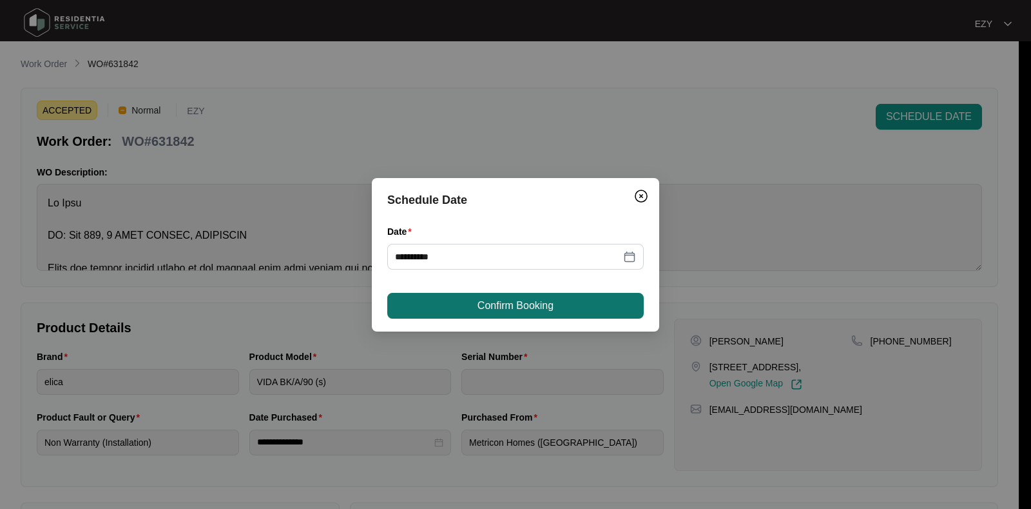
click at [544, 298] on span "Confirm Booking" at bounding box center [516, 305] width 76 height 15
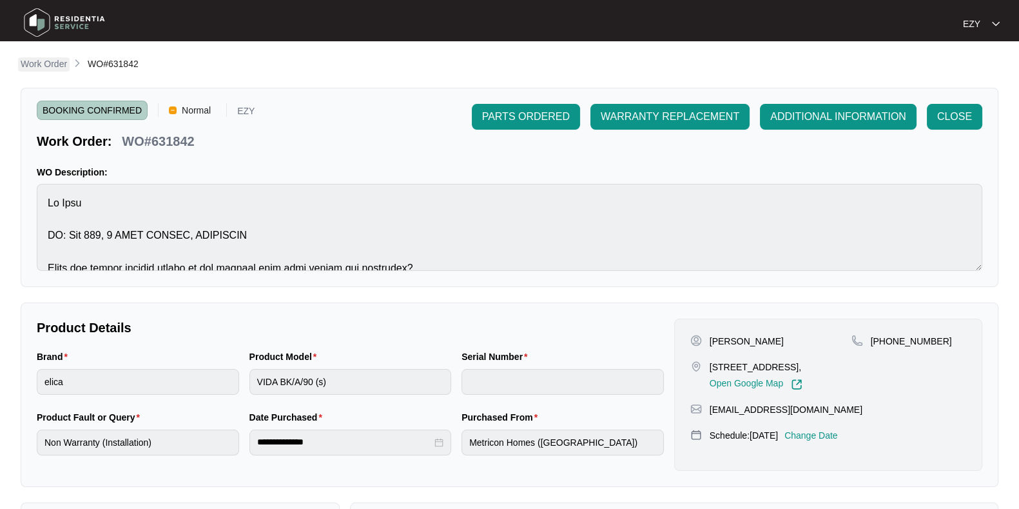
click at [47, 68] on p "Work Order" at bounding box center [44, 63] width 46 height 13
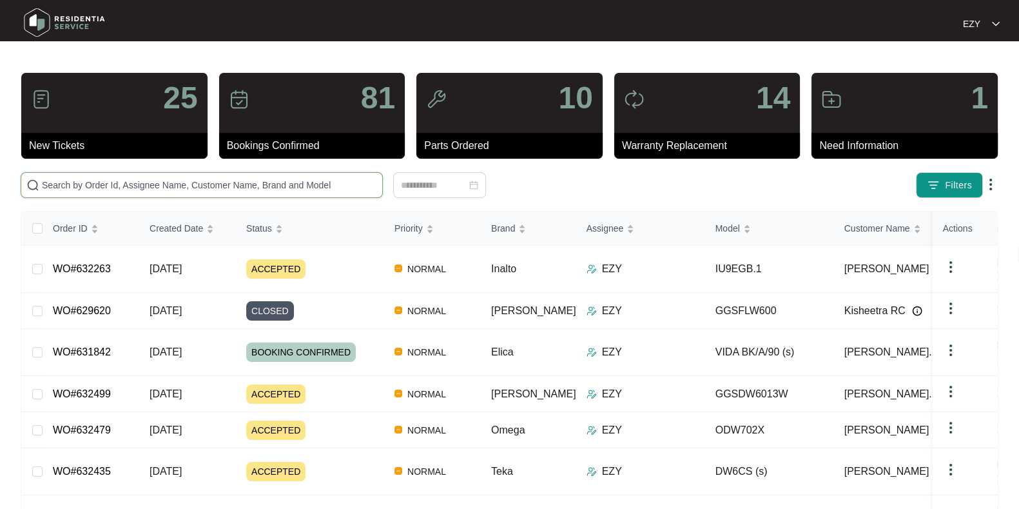
click at [143, 186] on input "text" at bounding box center [209, 185] width 335 height 14
paste input "632499"
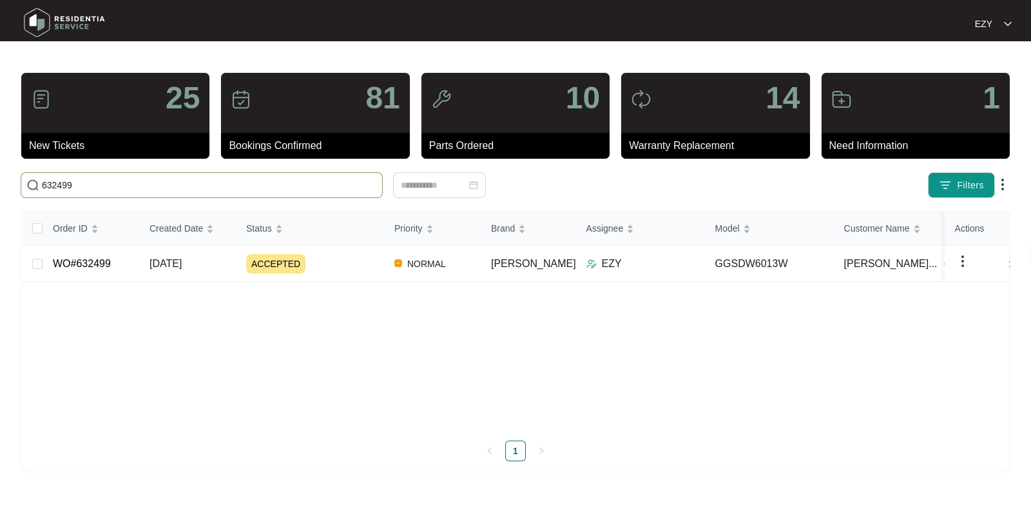
type input "632499"
click at [337, 265] on div "ACCEPTED" at bounding box center [315, 263] width 138 height 19
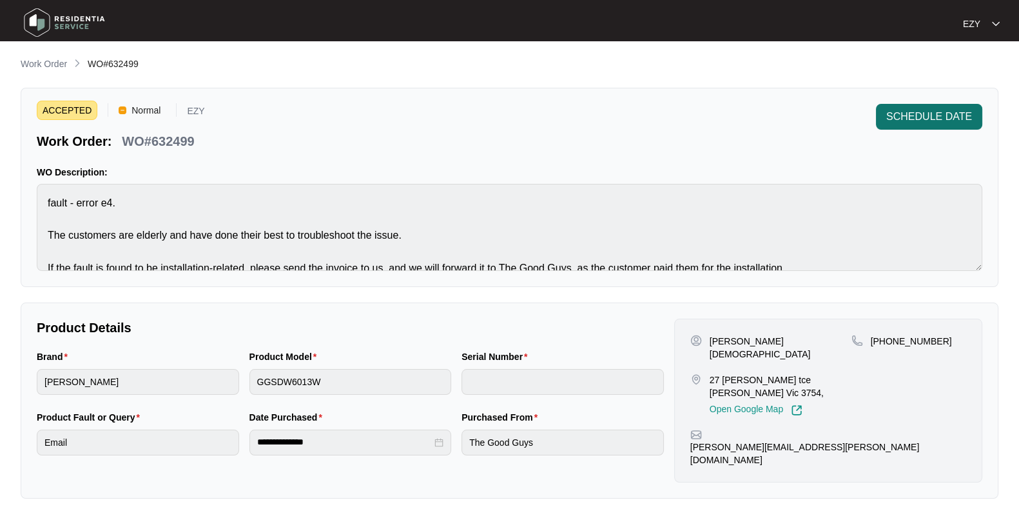
click at [919, 112] on span "SCHEDULE DATE" at bounding box center [929, 116] width 86 height 15
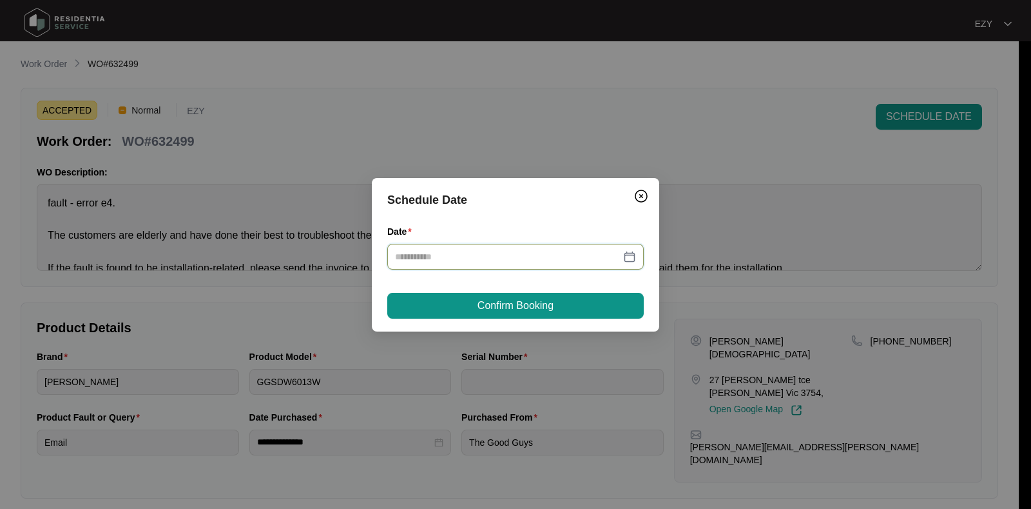
click at [553, 257] on input "Date" at bounding box center [508, 256] width 226 height 14
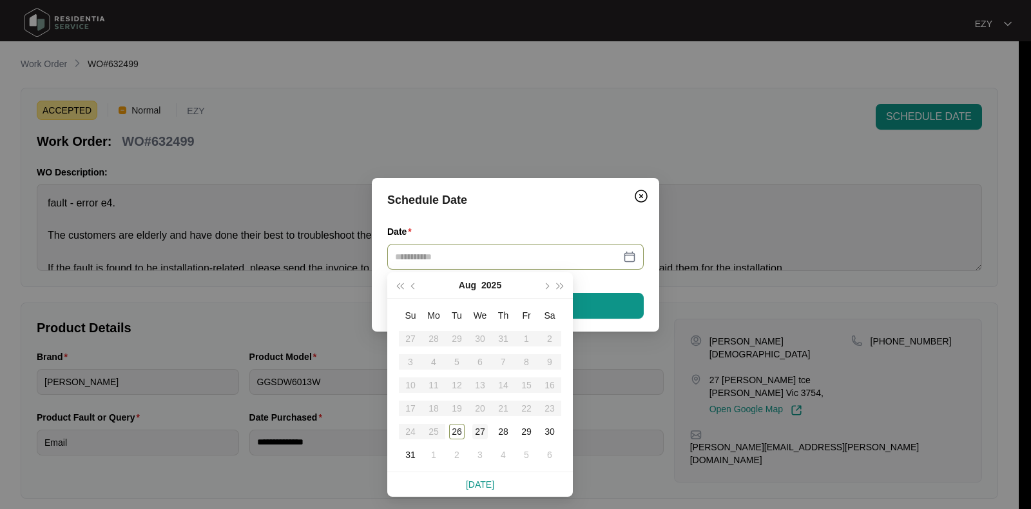
type input "**********"
click at [481, 431] on div "27" at bounding box center [480, 431] width 15 height 15
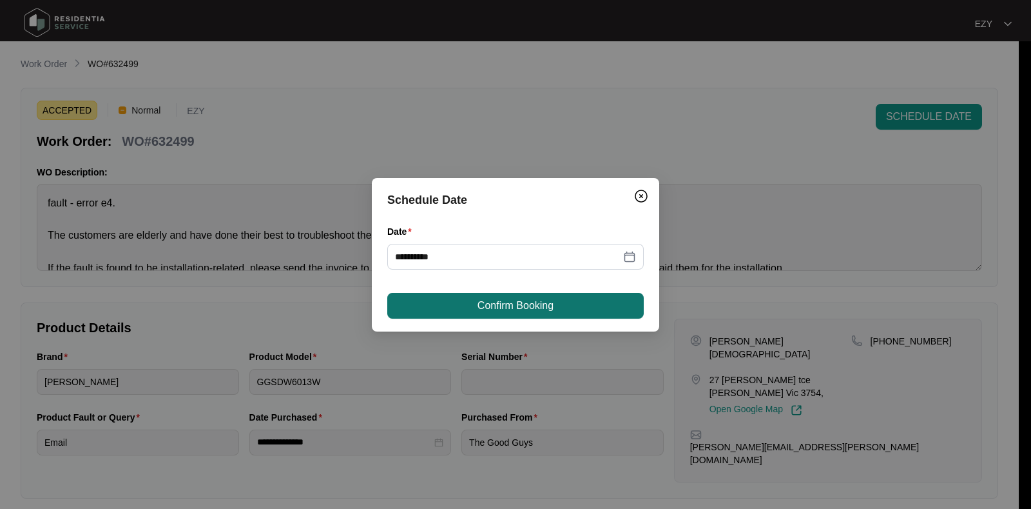
click at [543, 301] on span "Confirm Booking" at bounding box center [516, 305] width 76 height 15
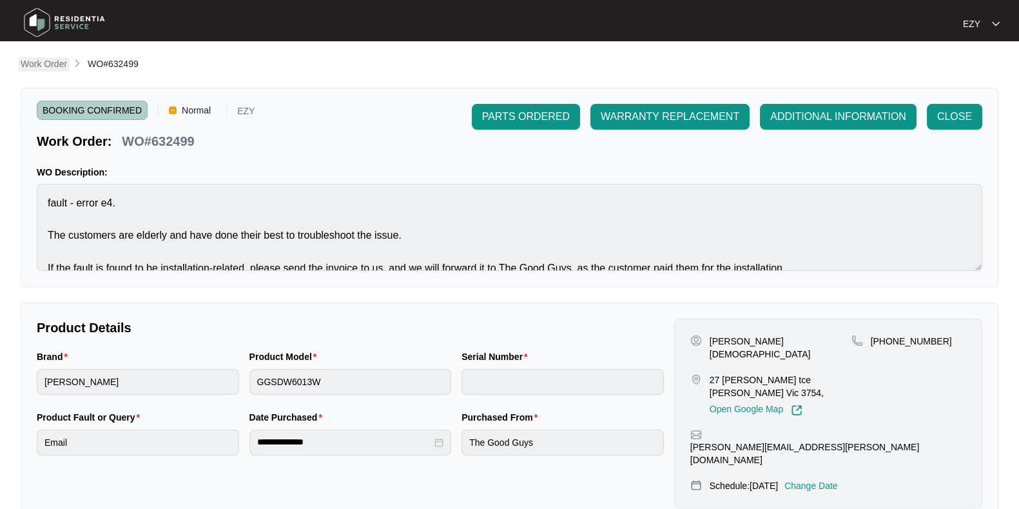
click at [32, 66] on p "Work Order" at bounding box center [44, 63] width 46 height 13
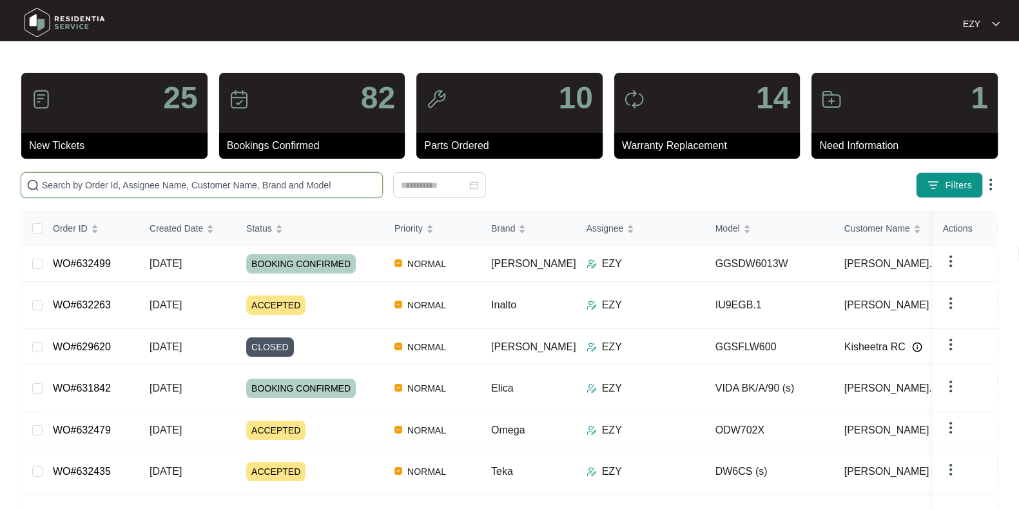
click at [193, 179] on input "text" at bounding box center [209, 185] width 335 height 14
paste input "WO#624420"
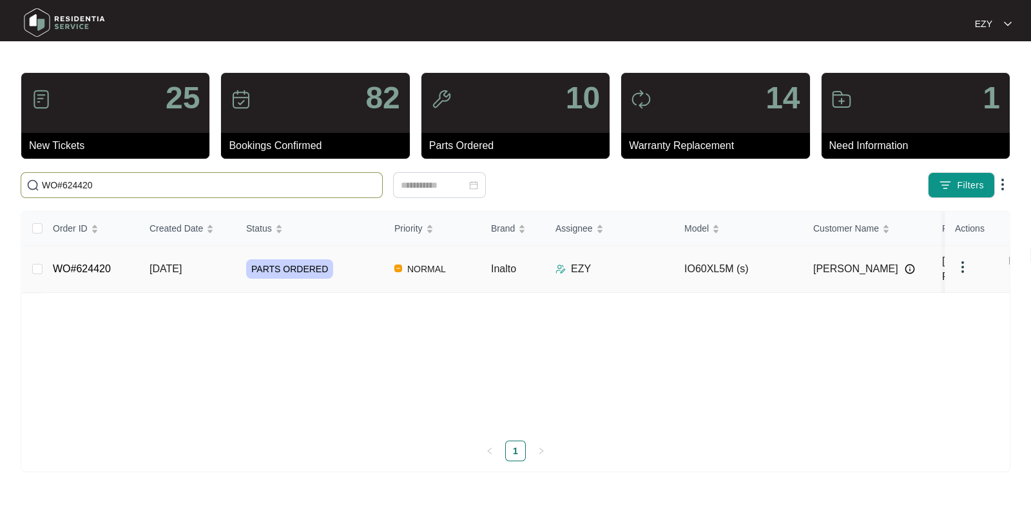
type input "WO#624420"
click at [118, 268] on td "WO#624420" at bounding box center [91, 269] width 97 height 47
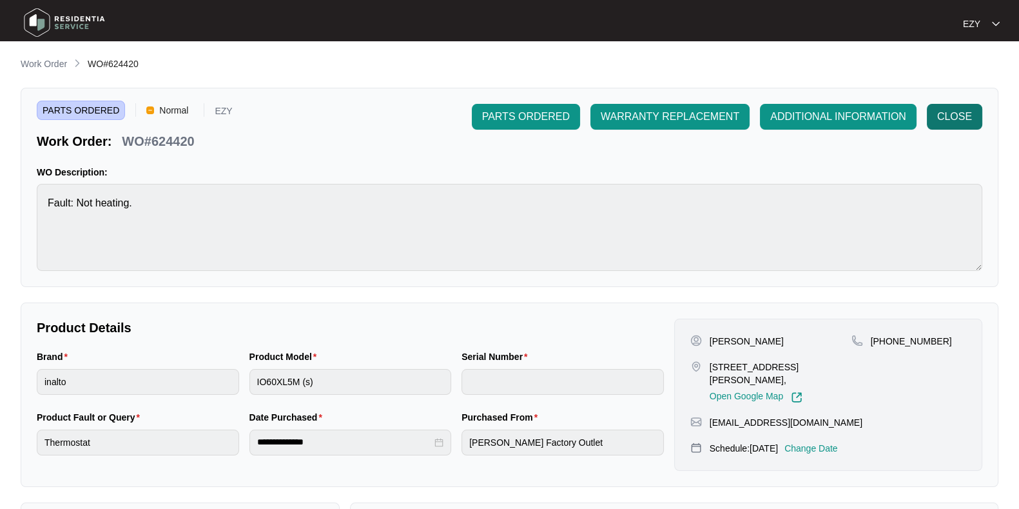
click at [957, 113] on span "CLOSE" at bounding box center [954, 116] width 35 height 15
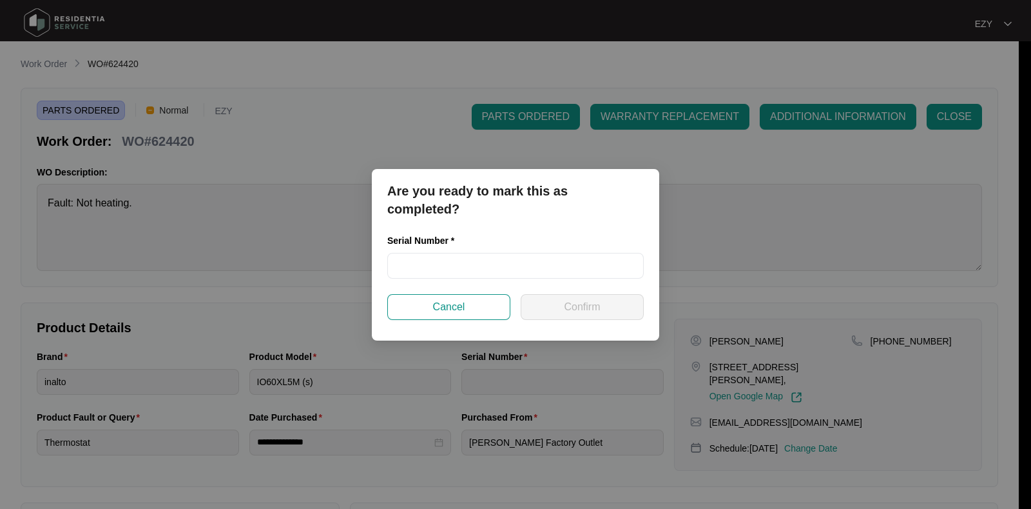
click at [561, 251] on div "Serial Number *" at bounding box center [515, 242] width 257 height 19
click at [564, 258] on input "text" at bounding box center [515, 266] width 257 height 26
paste input "91233400181"
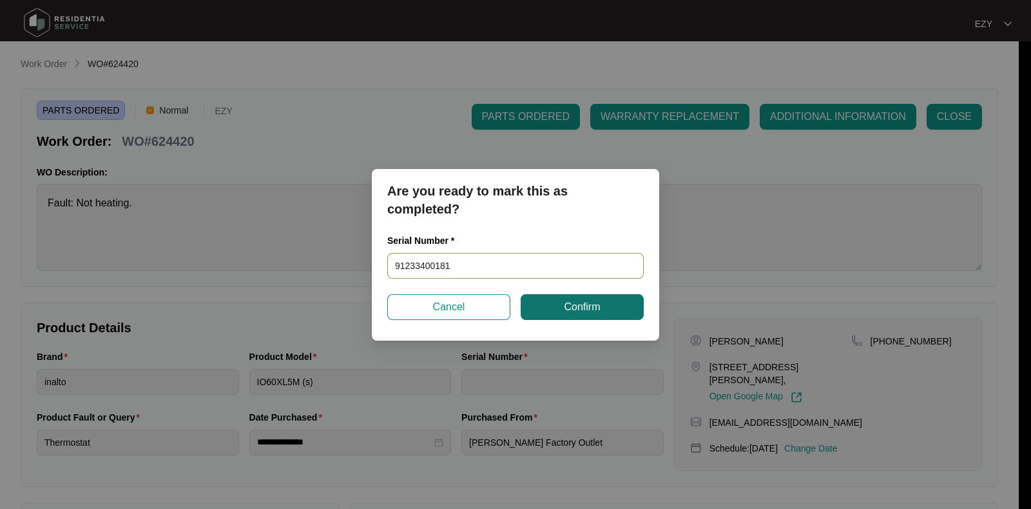
type input "91233400181"
click at [575, 311] on span "Confirm" at bounding box center [582, 306] width 36 height 15
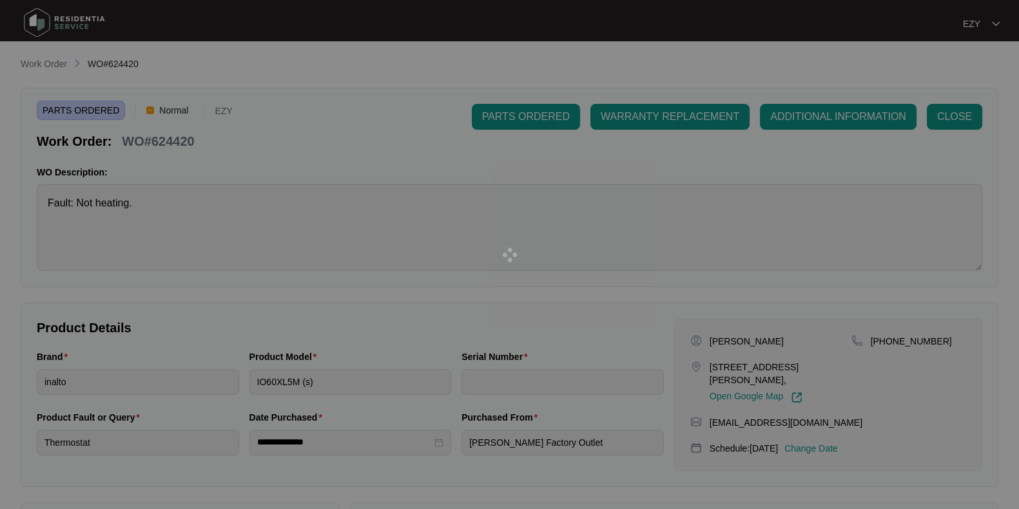
type input "91233400181"
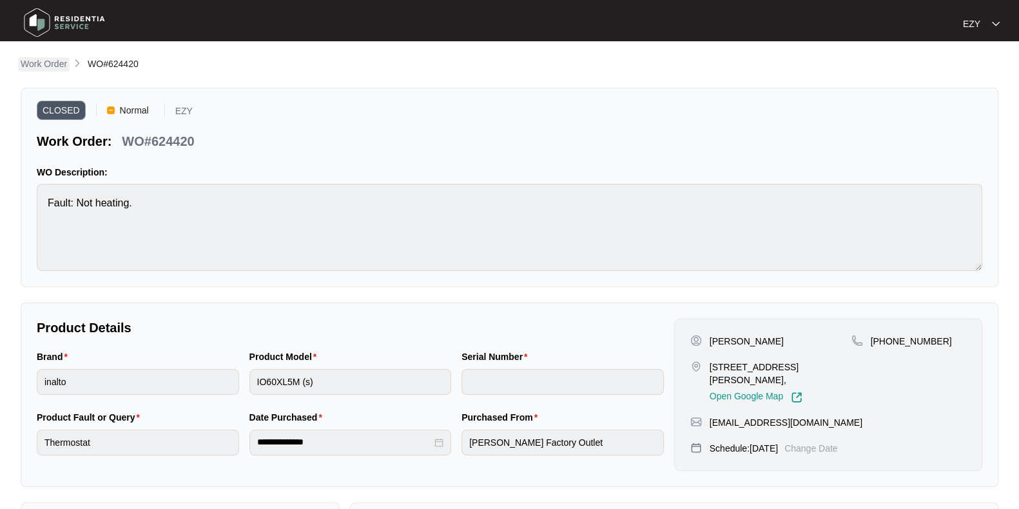
click at [35, 68] on p "Work Order" at bounding box center [44, 63] width 46 height 13
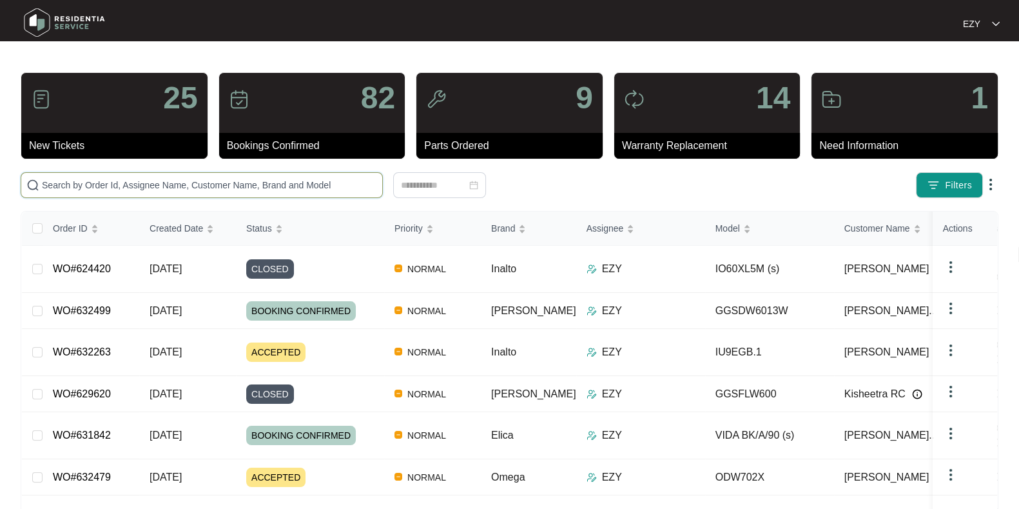
click at [240, 186] on input "text" at bounding box center [209, 185] width 335 height 14
paste input "629515"
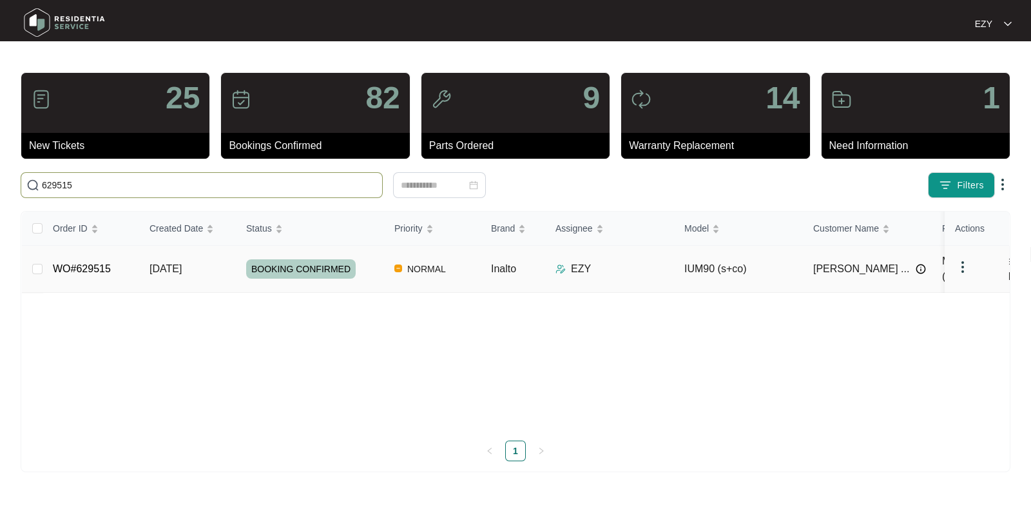
type input "629515"
click at [125, 264] on td "WO#629515" at bounding box center [91, 269] width 97 height 47
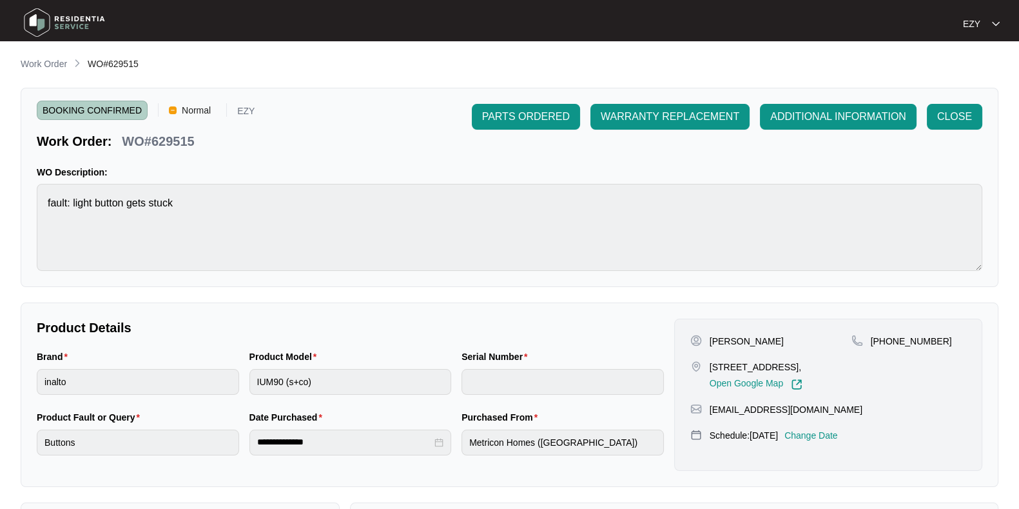
click at [379, 0] on html "**********" at bounding box center [509, 427] width 1019 height 855
click at [948, 119] on span "CLOSE" at bounding box center [954, 116] width 35 height 15
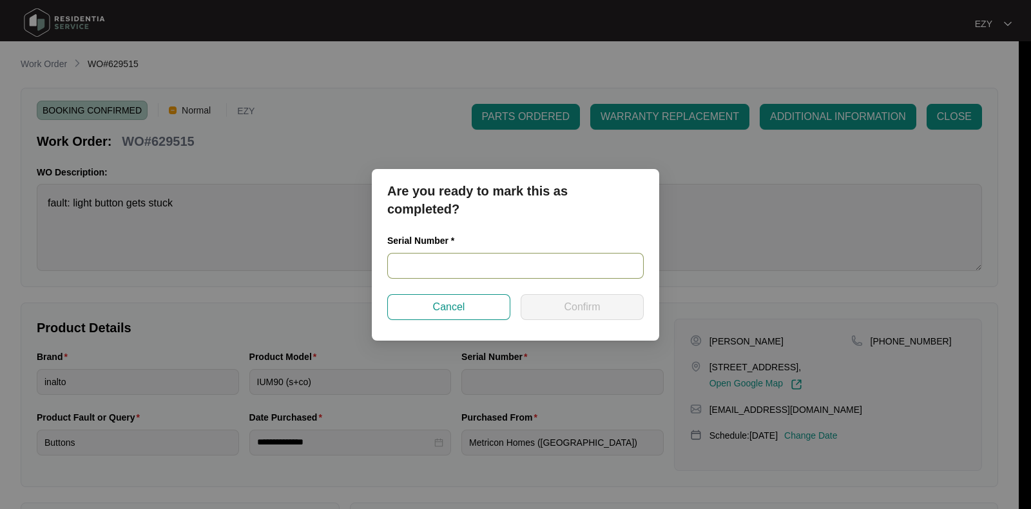
click at [516, 261] on input "text" at bounding box center [515, 266] width 257 height 26
paste input "RR0325002399"
type input "RR0325002399"
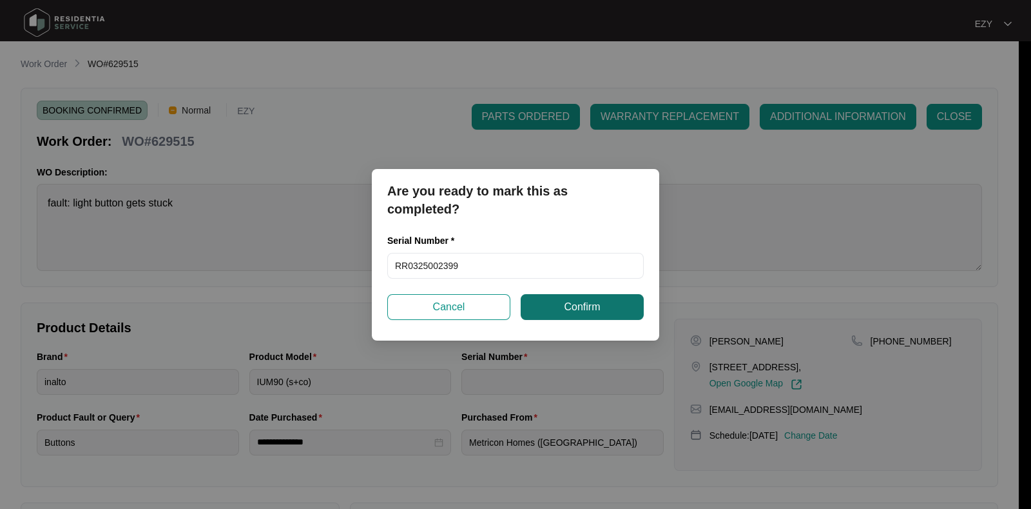
click at [598, 317] on button "Confirm" at bounding box center [582, 307] width 123 height 26
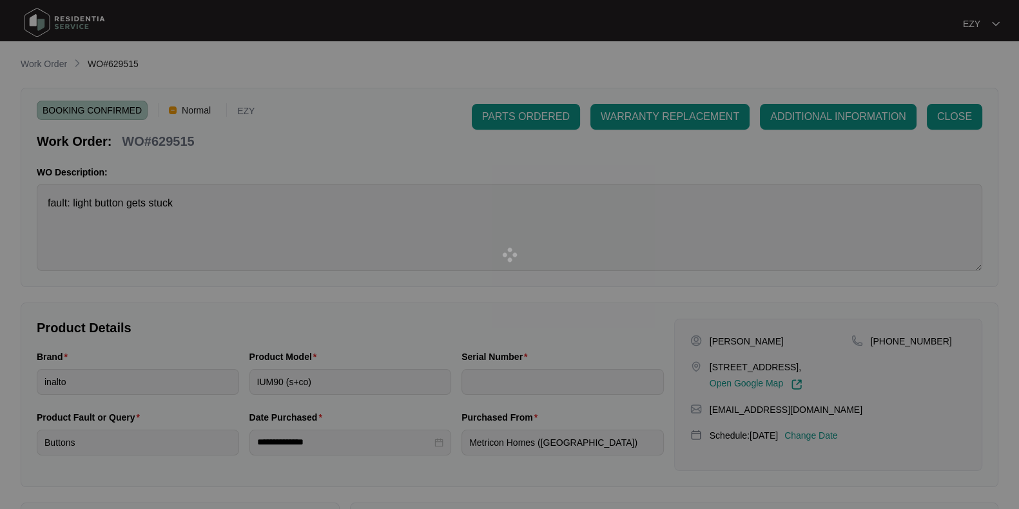
type input "RR0325002399"
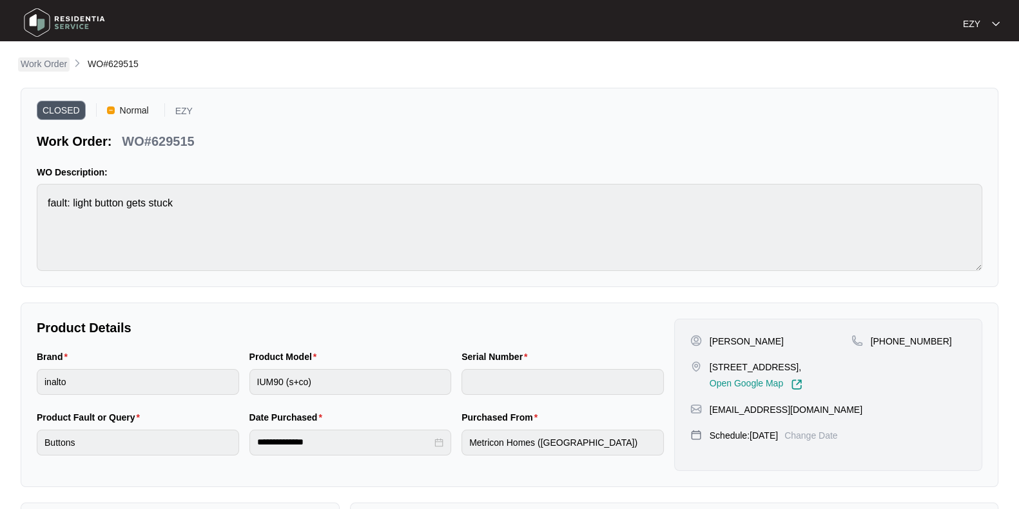
click at [51, 72] on link "Work Order" at bounding box center [44, 64] width 52 height 14
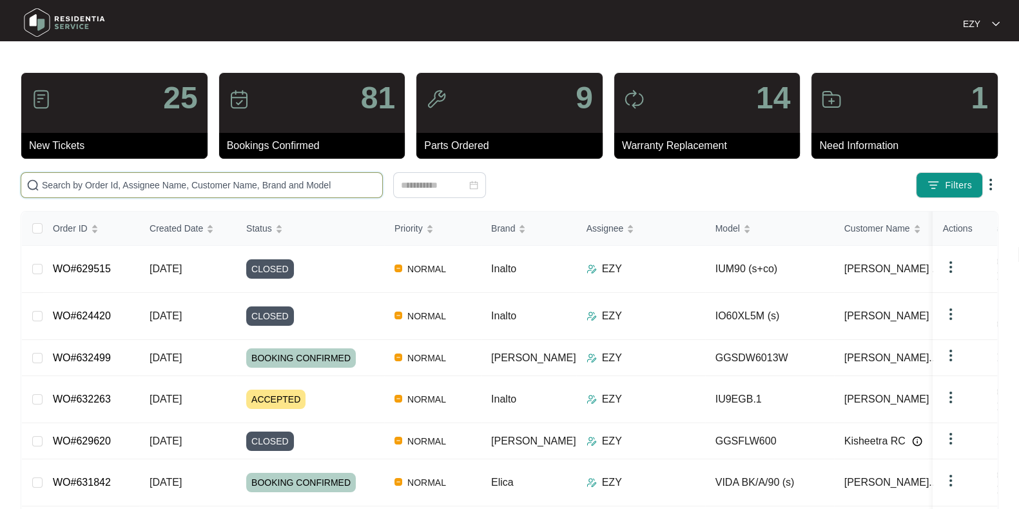
click at [239, 184] on input "text" at bounding box center [209, 185] width 335 height 14
paste input "629348"
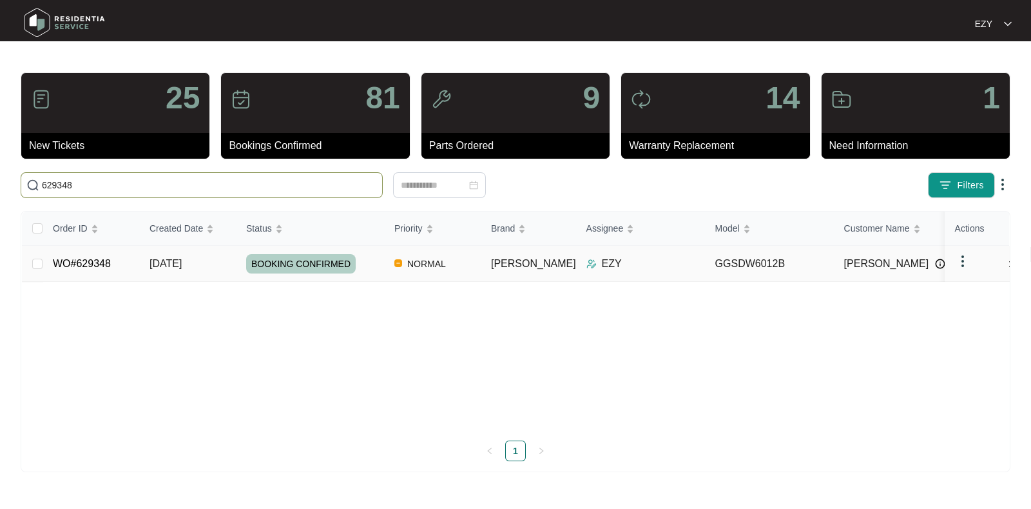
type input "629348"
click at [210, 273] on td "[DATE]" at bounding box center [187, 264] width 97 height 36
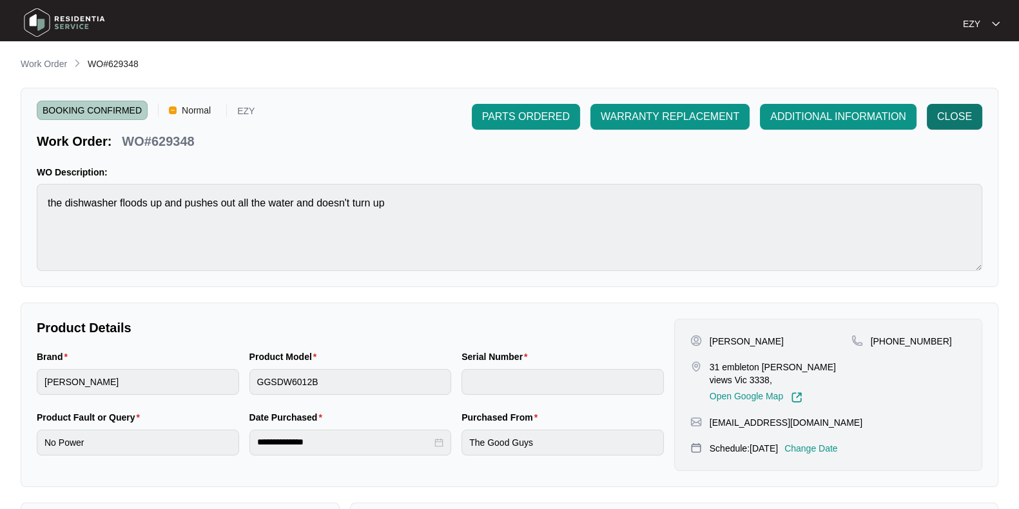
click at [939, 124] on span "CLOSE" at bounding box center [954, 116] width 35 height 15
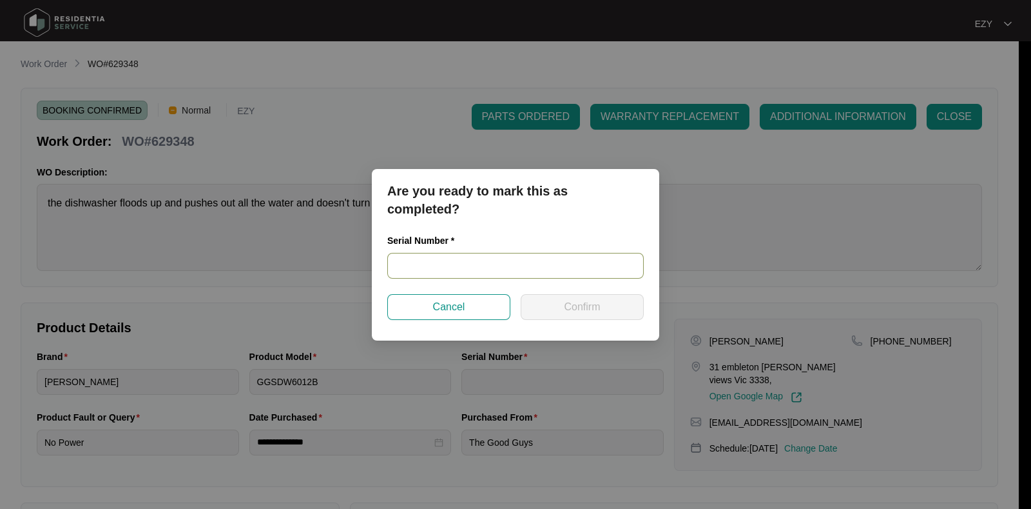
click at [563, 272] on input "text" at bounding box center [515, 266] width 257 height 26
paste input "24037012020400062"
type input "24037012020400062"
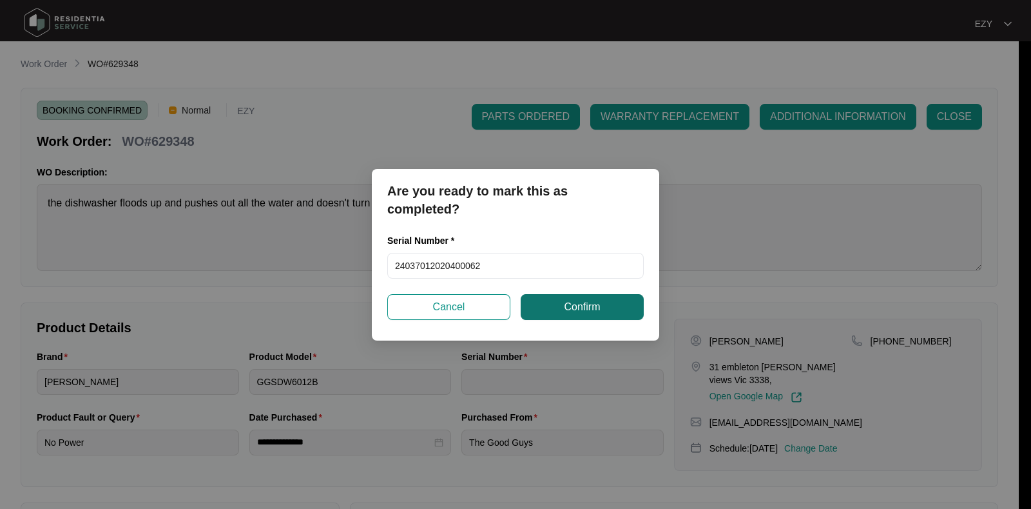
click at [580, 302] on span "Confirm" at bounding box center [582, 306] width 36 height 15
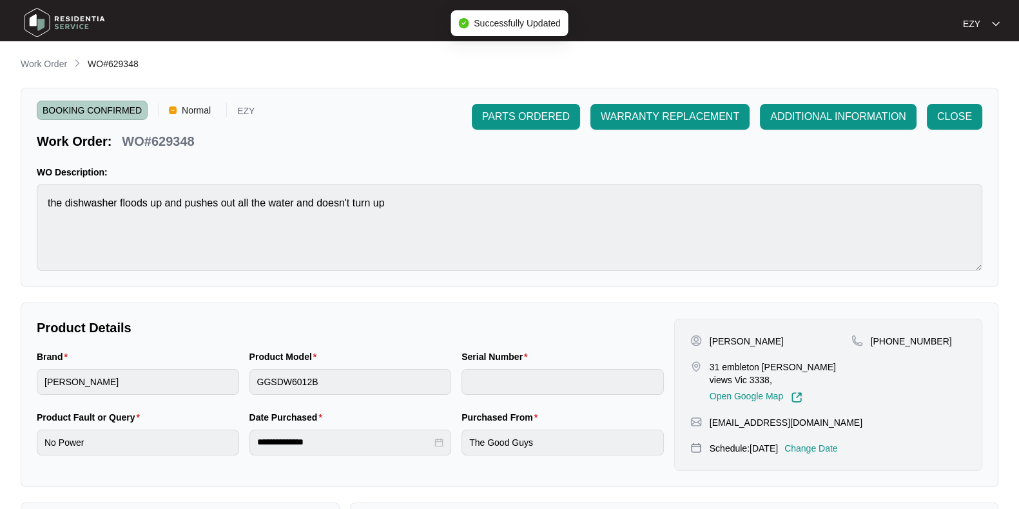
type input "24037012020400062"
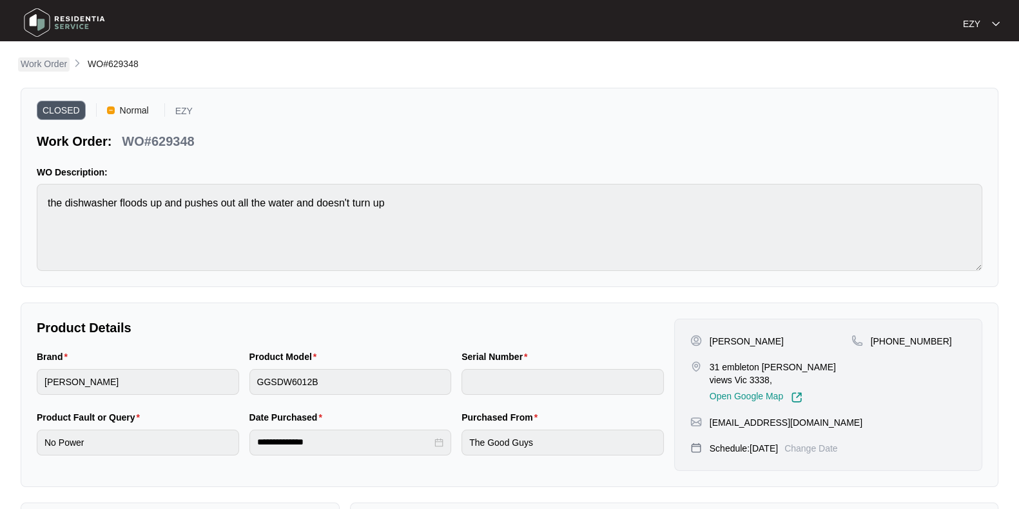
click at [39, 66] on p "Work Order" at bounding box center [44, 63] width 46 height 13
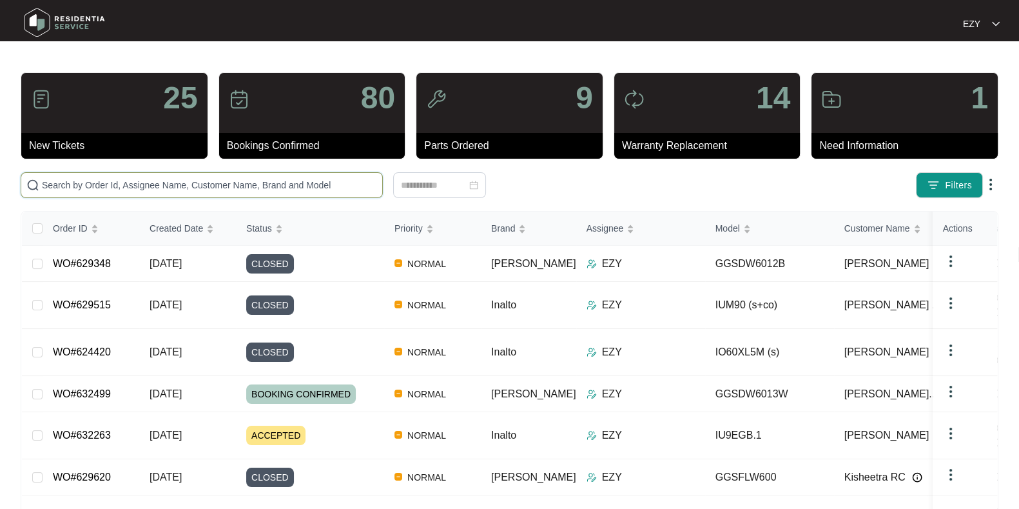
click at [206, 185] on input "text" at bounding box center [209, 185] width 335 height 14
paste input "630393"
click at [206, 185] on input "630393" at bounding box center [209, 185] width 335 height 14
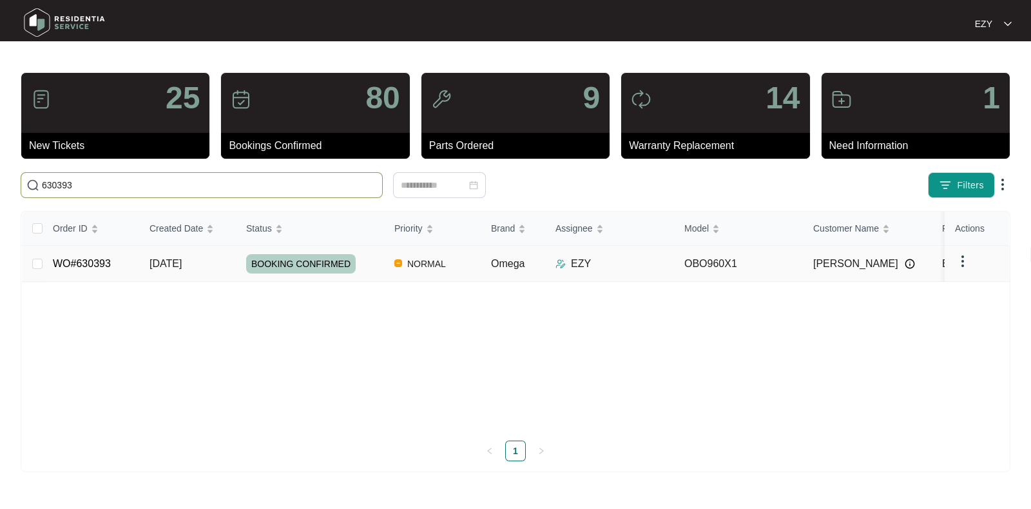
type input "630393"
click at [108, 268] on link "WO#630393" at bounding box center [82, 263] width 58 height 11
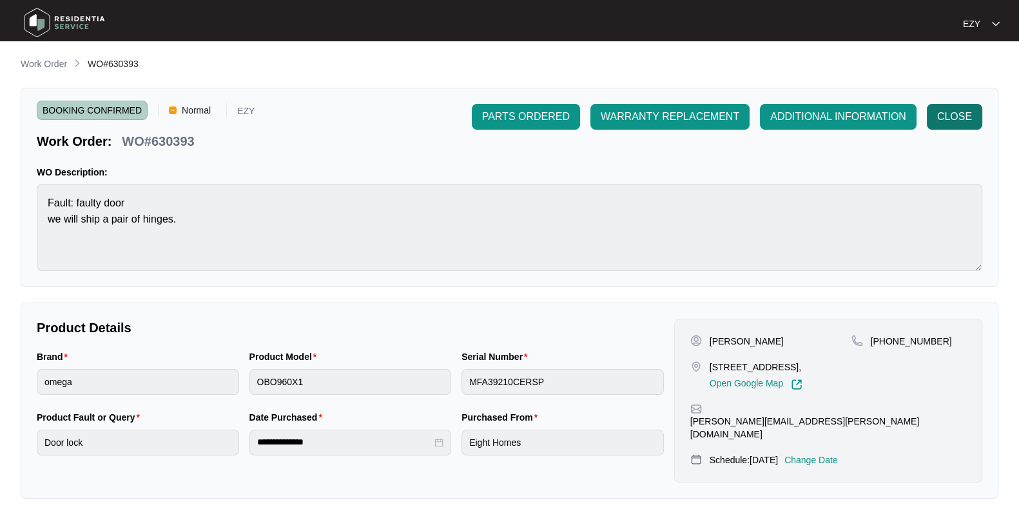
click at [950, 115] on span "CLOSE" at bounding box center [954, 116] width 35 height 15
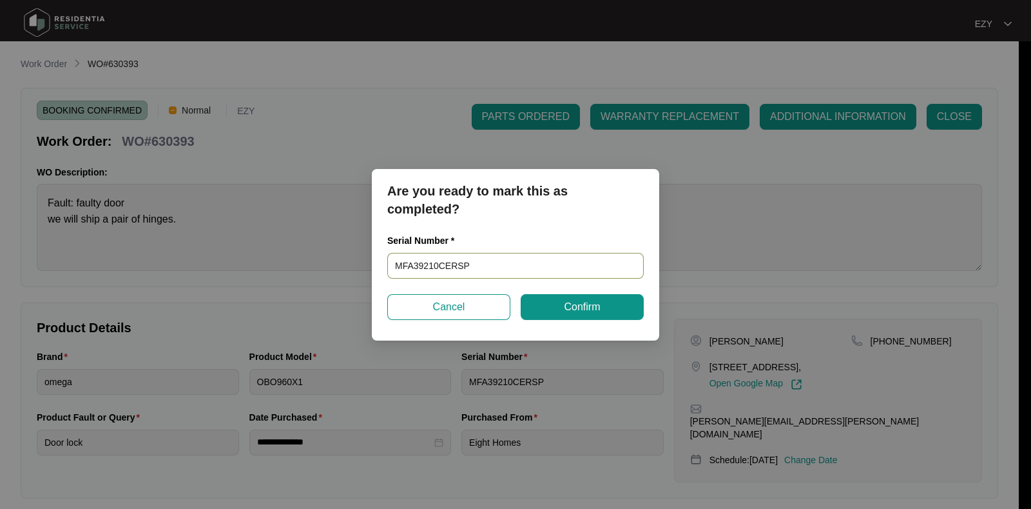
click at [512, 269] on input "MFA39210CERSP" at bounding box center [515, 266] width 257 height 26
paste input "900088612308000264"
type input "900088612308000264"
click at [563, 302] on button "Confirm" at bounding box center [582, 307] width 123 height 26
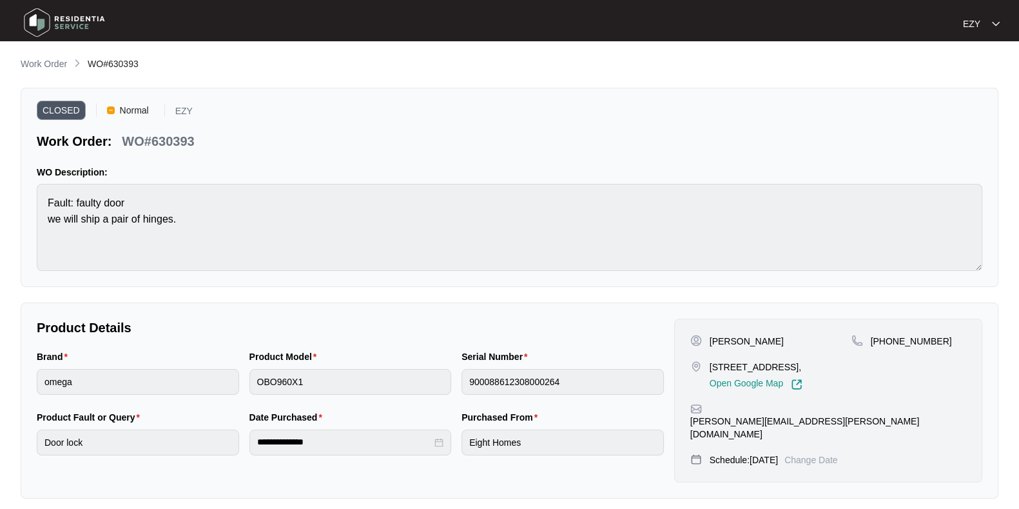
type input "MFA39210CERSP"
click at [48, 64] on p "Work Order" at bounding box center [44, 63] width 46 height 13
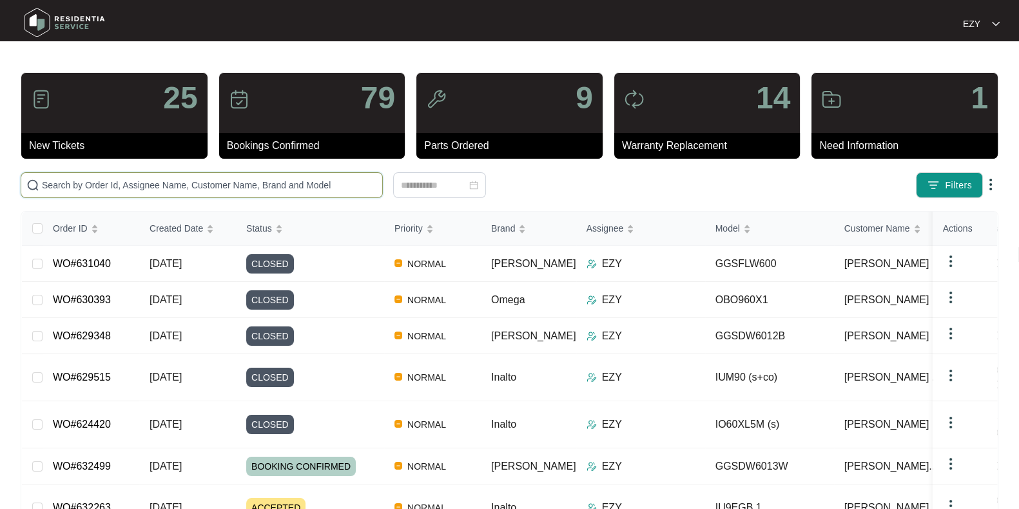
click at [308, 191] on input "text" at bounding box center [209, 185] width 335 height 14
paste input "628618"
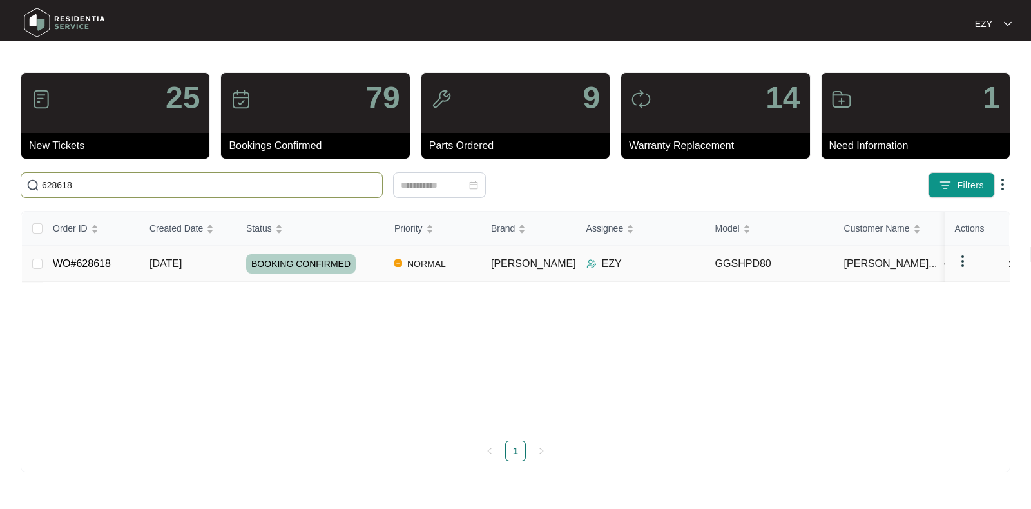
type input "628618"
click at [124, 259] on td "WO#628618" at bounding box center [91, 264] width 97 height 36
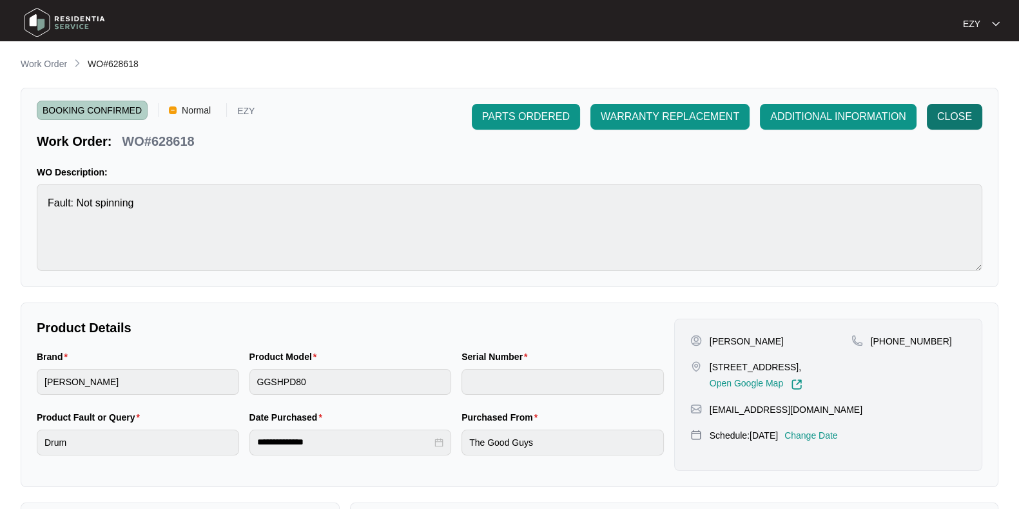
click at [967, 115] on span "CLOSE" at bounding box center [954, 116] width 35 height 15
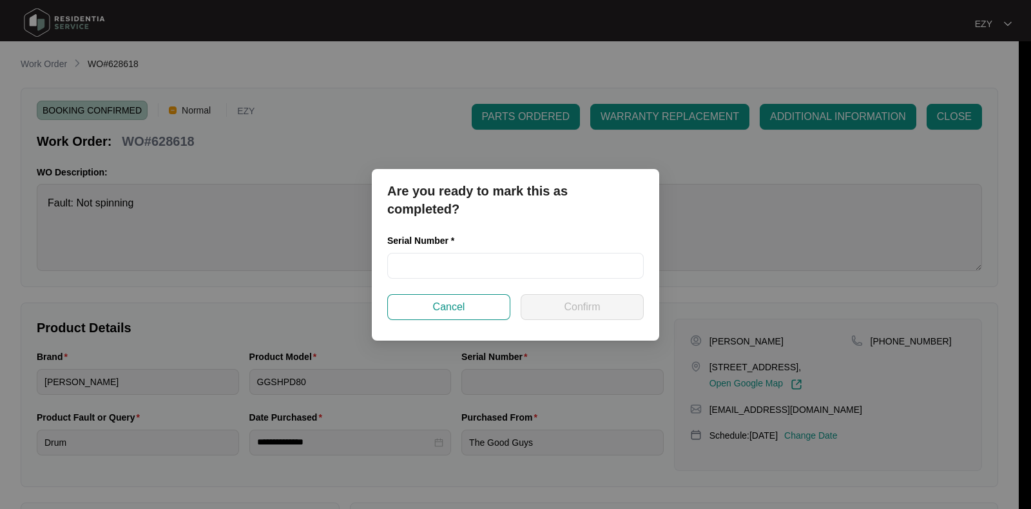
click at [463, 249] on div "Serial Number *" at bounding box center [515, 242] width 257 height 19
click at [465, 256] on input "text" at bounding box center [515, 266] width 257 height 26
paste input "540H986900133185P00084"
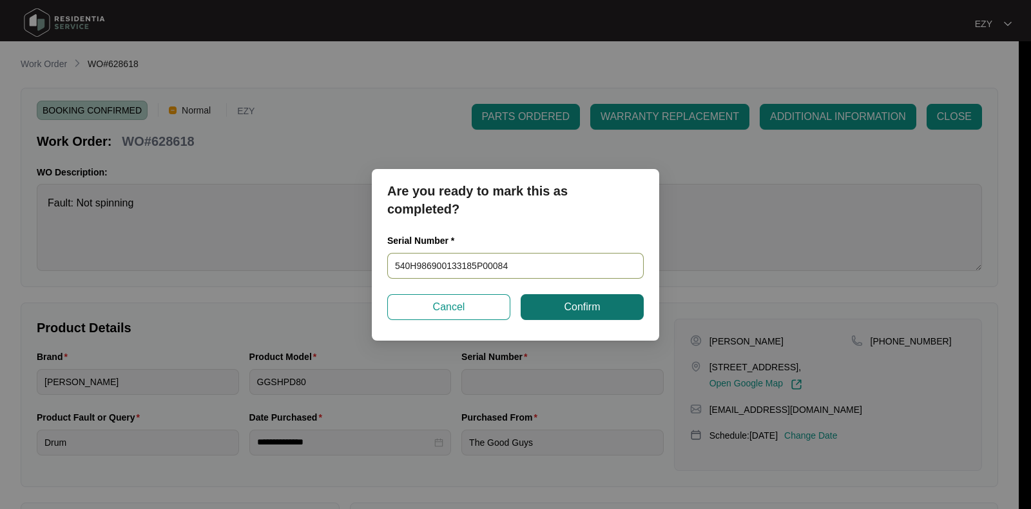
type input "540H986900133185P00084"
click at [577, 315] on button "Confirm" at bounding box center [582, 307] width 123 height 26
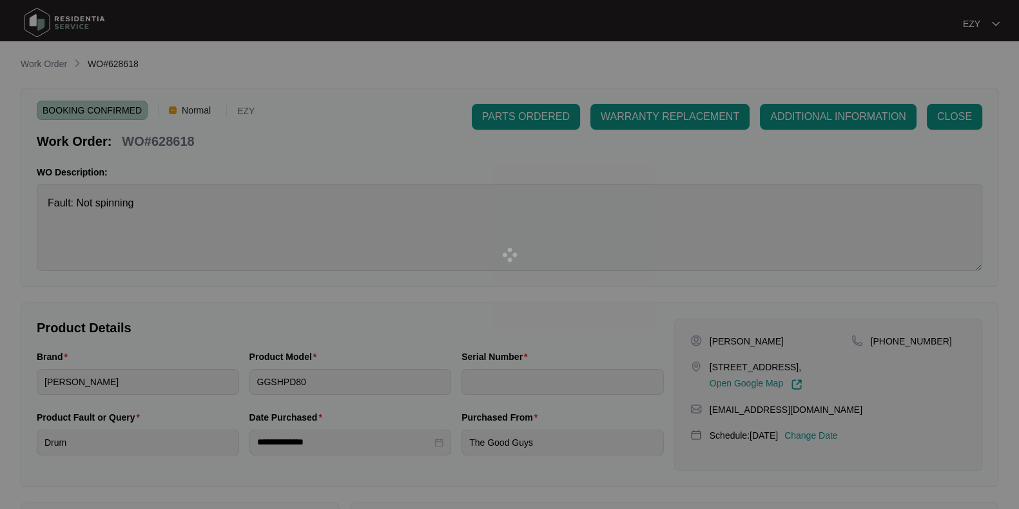
type input "540H986900133185P00084"
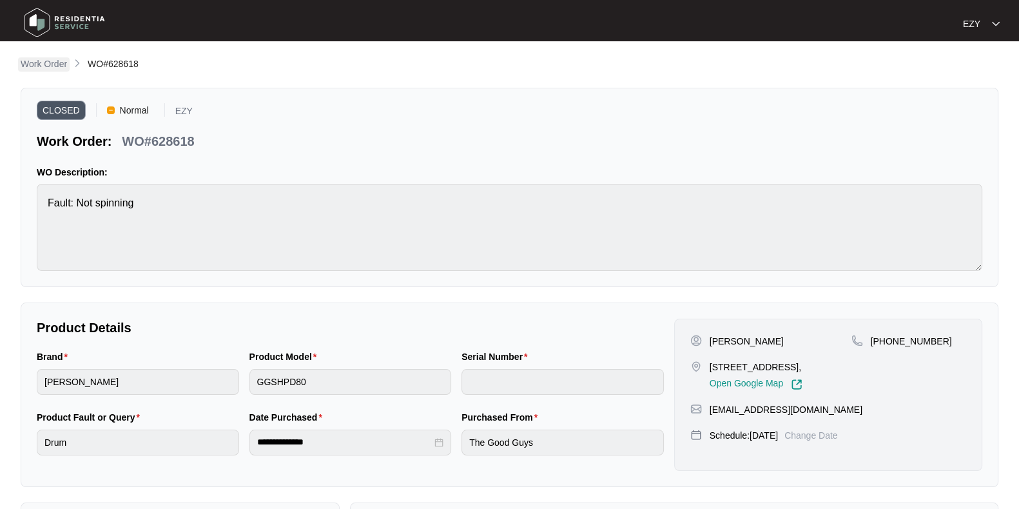
click at [41, 64] on p "Work Order" at bounding box center [44, 63] width 46 height 13
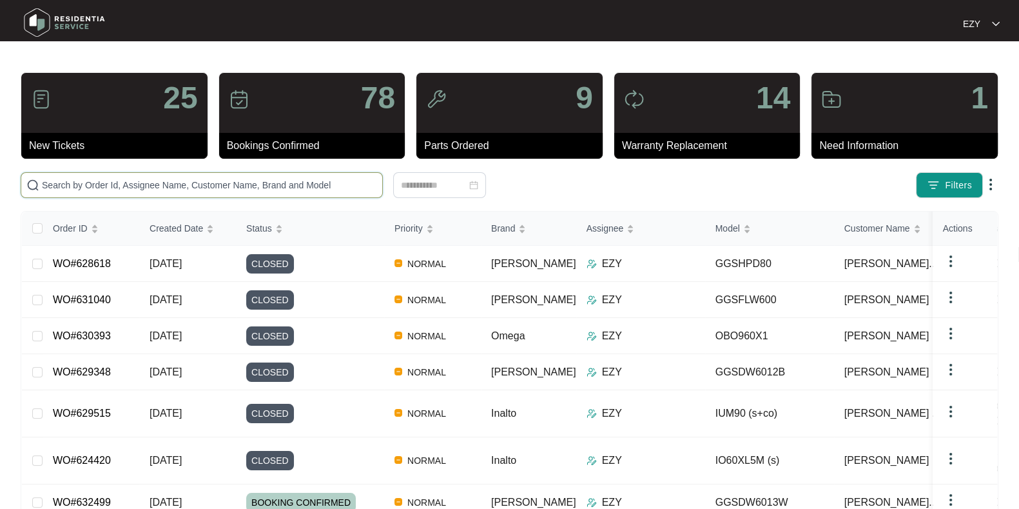
click at [232, 180] on input "text" at bounding box center [209, 185] width 335 height 14
paste input "627129"
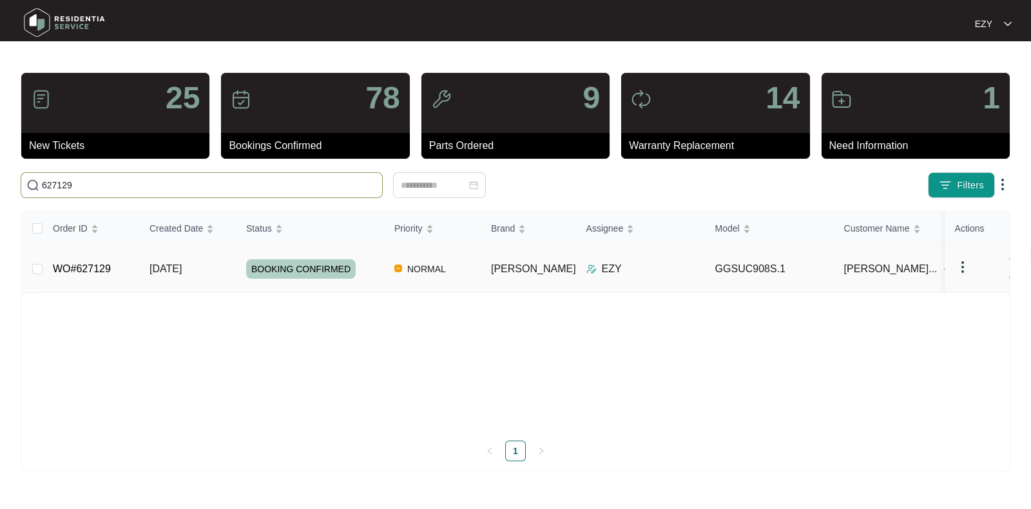
type input "627129"
click at [141, 267] on td "[DATE]" at bounding box center [187, 269] width 97 height 47
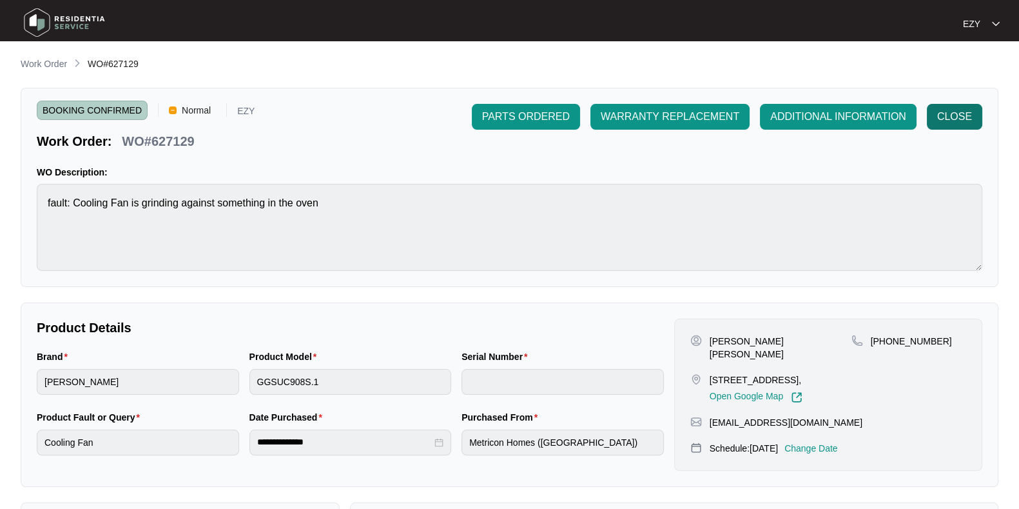
click at [957, 113] on span "CLOSE" at bounding box center [954, 116] width 35 height 15
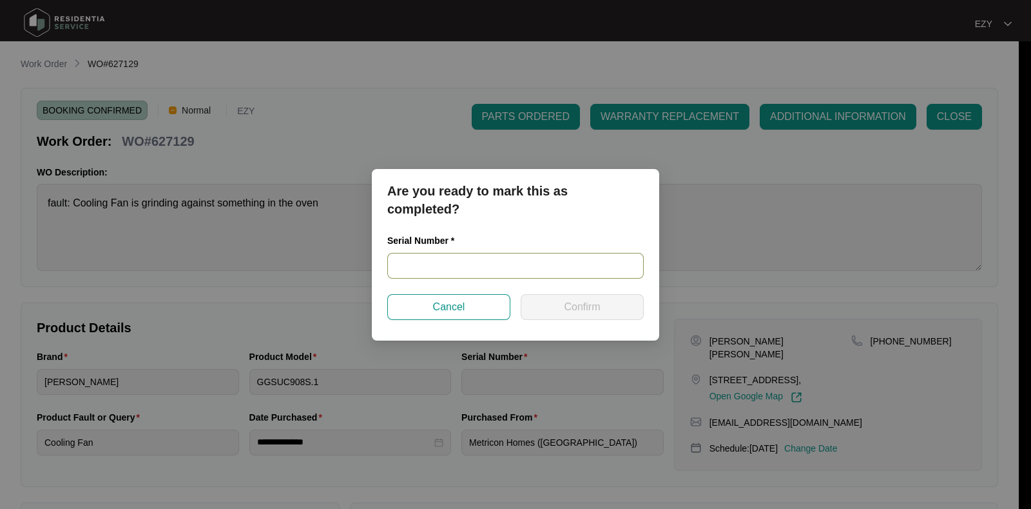
click at [494, 275] on input "text" at bounding box center [515, 266] width 257 height 26
paste input "2024080205"
type input "2024080205"
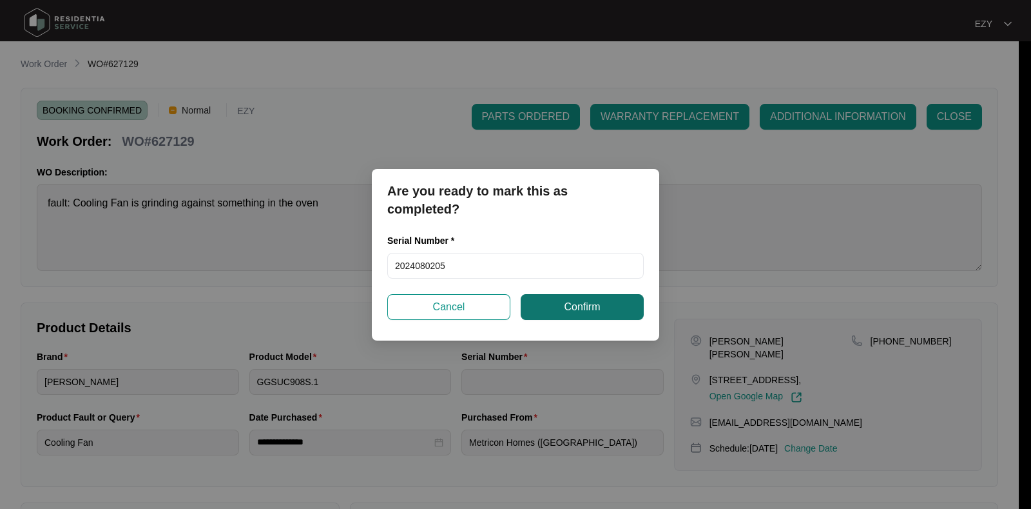
click at [590, 307] on span "Confirm" at bounding box center [582, 306] width 36 height 15
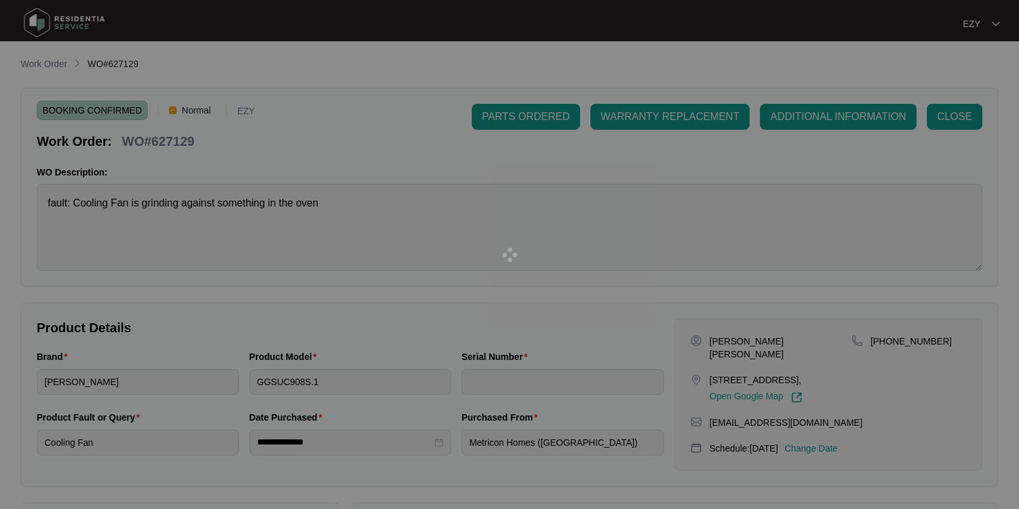
type input "2024080205"
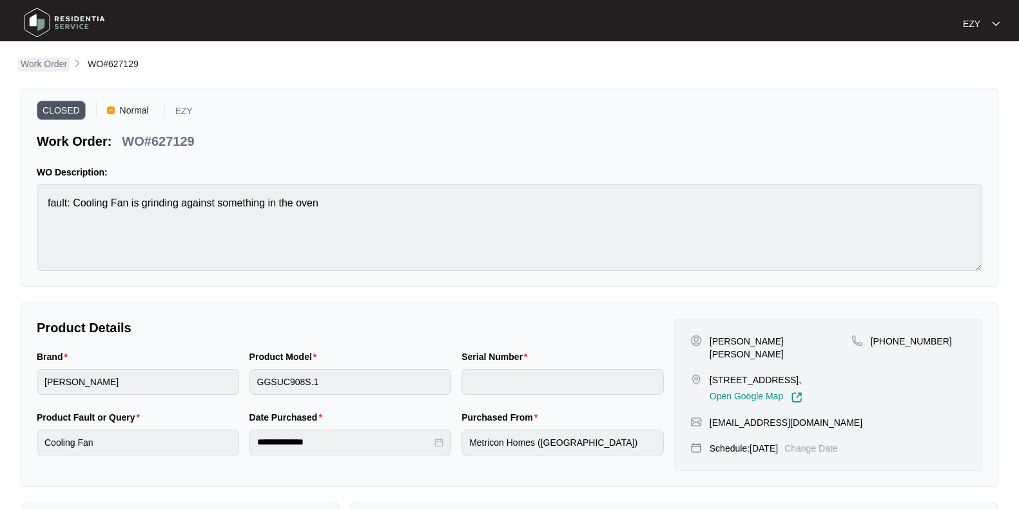
click at [23, 70] on p "Work Order" at bounding box center [44, 63] width 46 height 13
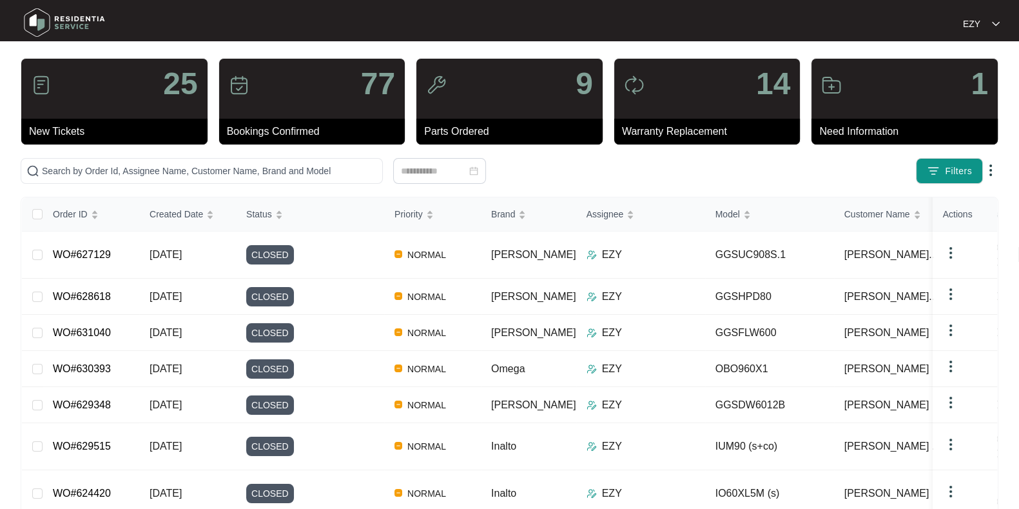
scroll to position [13, 0]
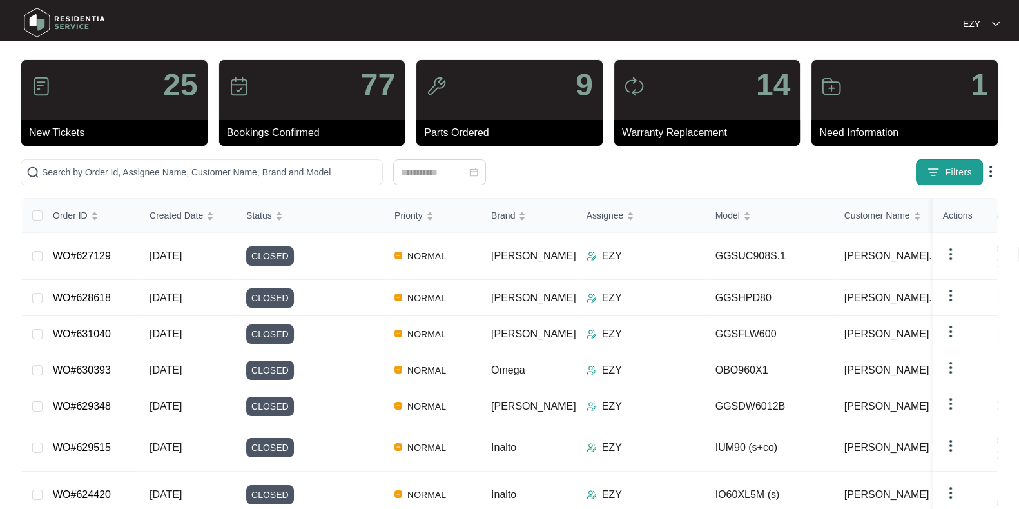
click at [971, 159] on button "Filters" at bounding box center [949, 172] width 67 height 26
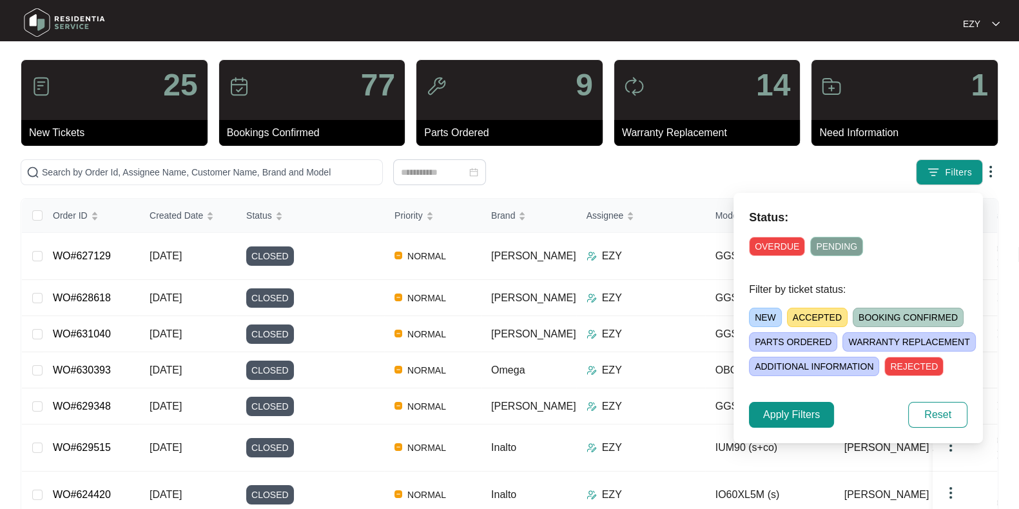
click at [759, 319] on span "NEW" at bounding box center [765, 316] width 33 height 19
click at [770, 416] on span "Apply Filters" at bounding box center [791, 414] width 57 height 15
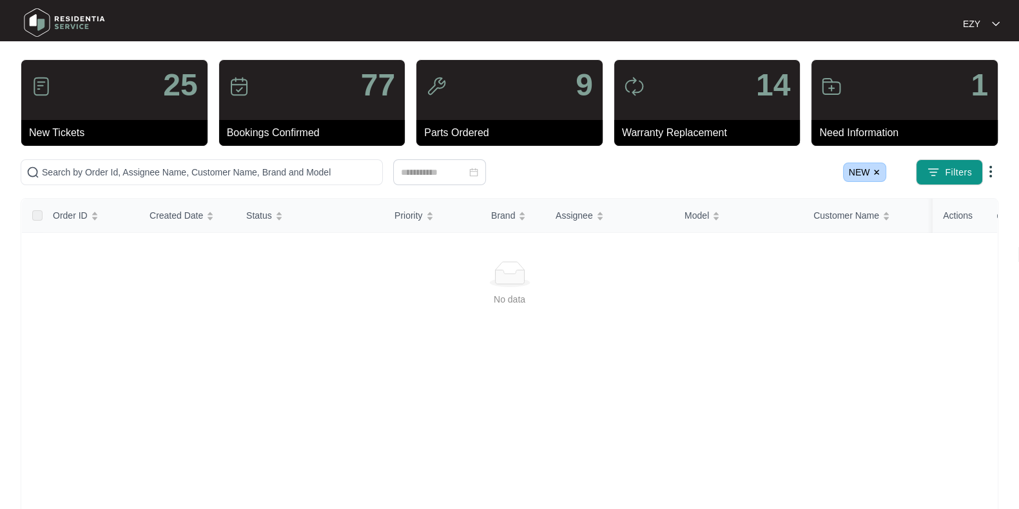
click at [877, 171] on img at bounding box center [877, 172] width 8 height 8
